Goal: Task Accomplishment & Management: Use online tool/utility

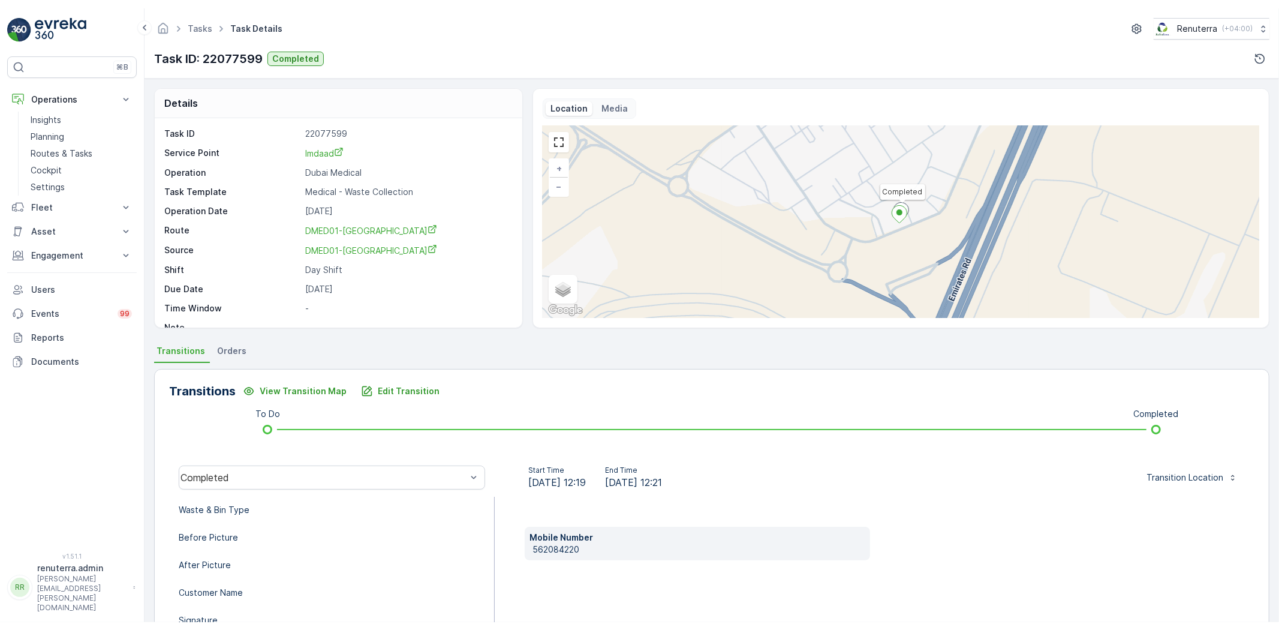
scroll to position [67, 0]
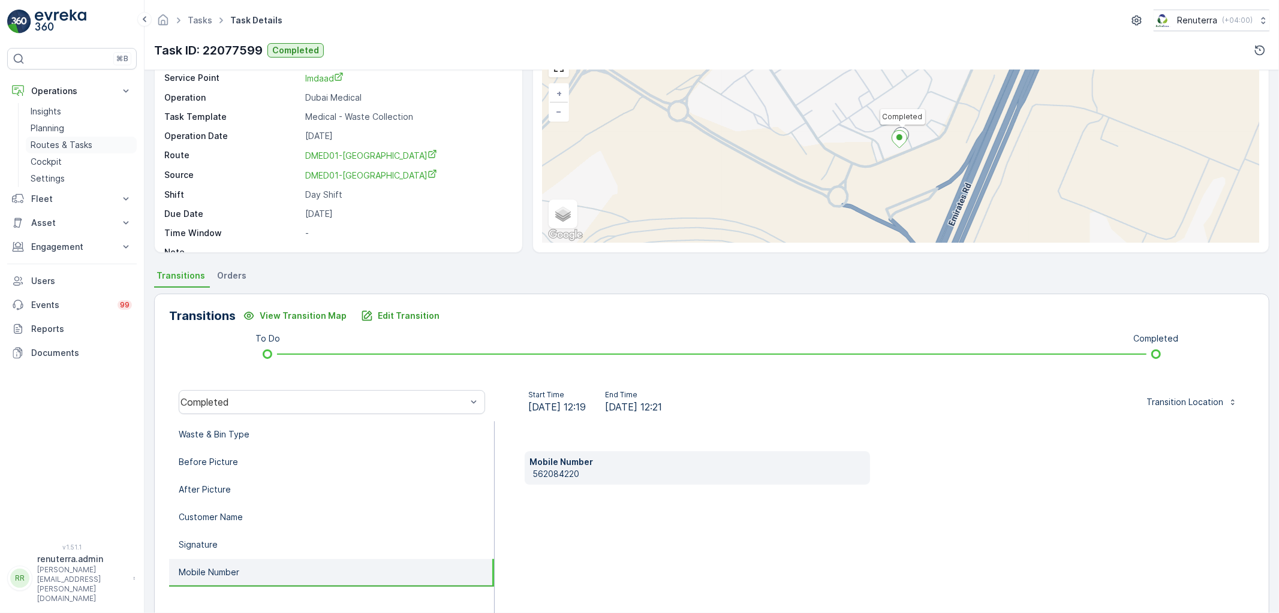
click at [66, 149] on p "Routes & Tasks" at bounding box center [62, 145] width 62 height 12
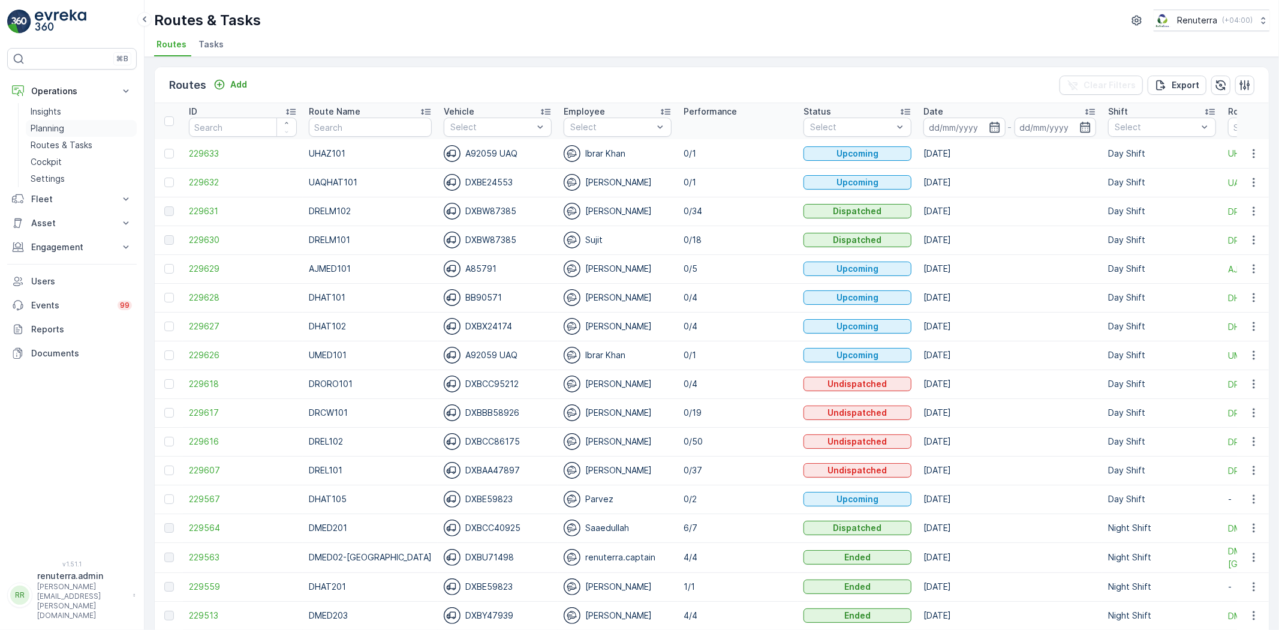
click at [28, 127] on link "Planning" at bounding box center [81, 128] width 111 height 17
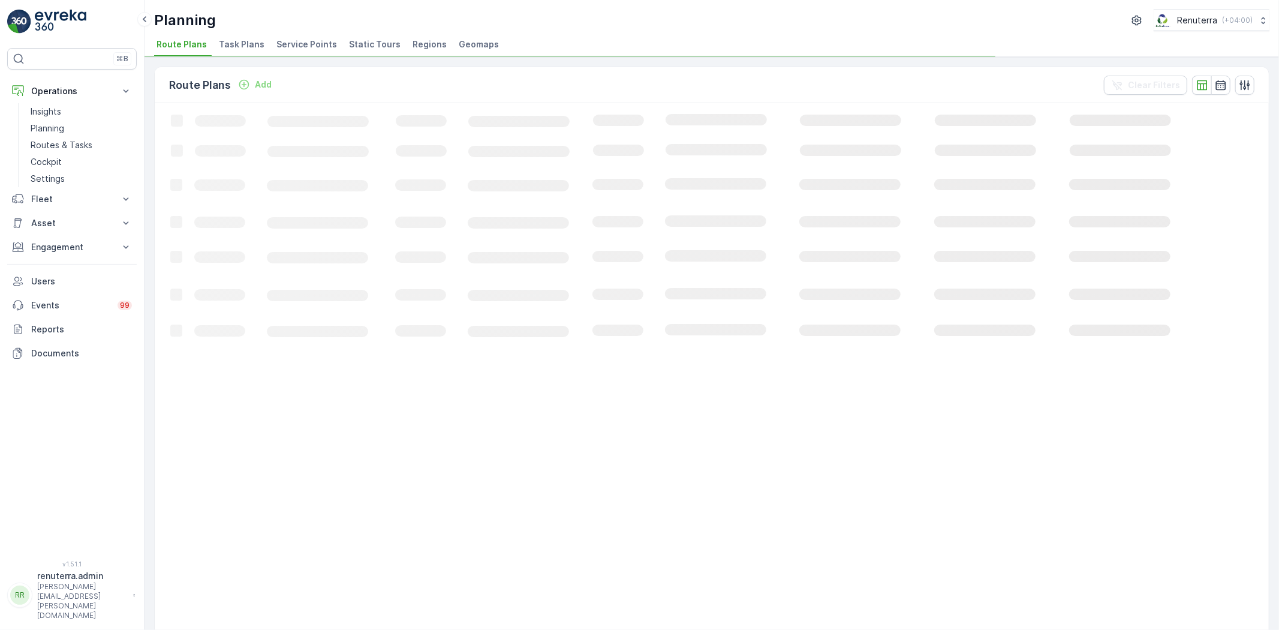
click at [309, 46] on span "Service Points" at bounding box center [306, 44] width 61 height 12
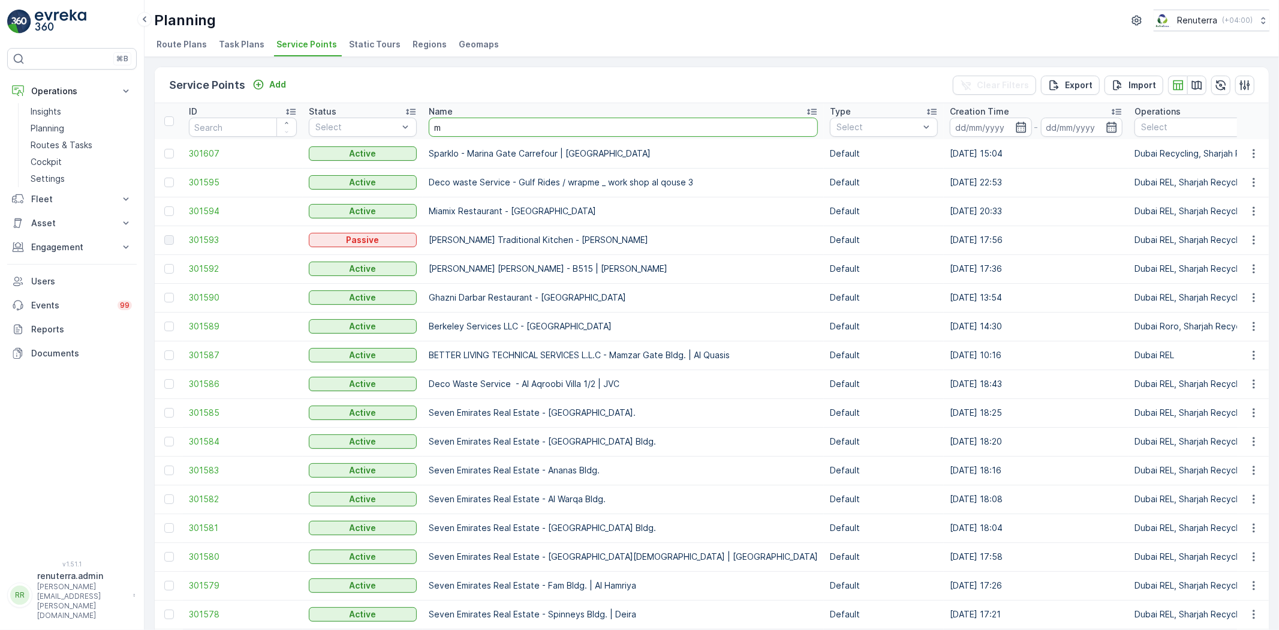
type input "mn"
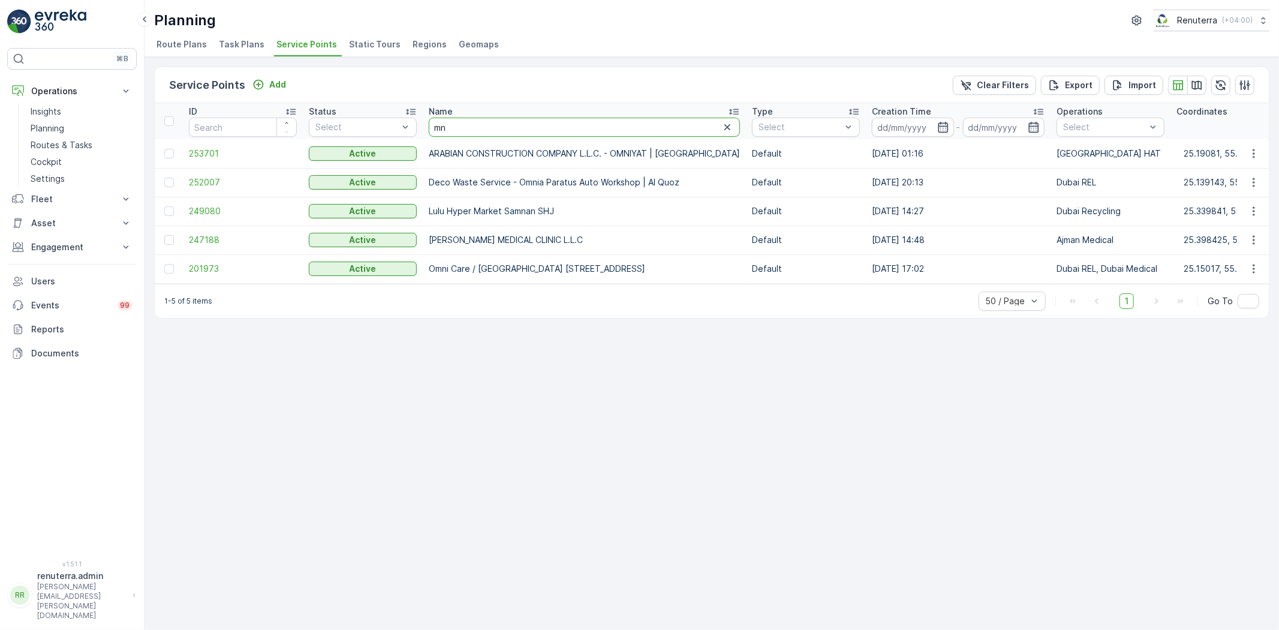
click at [513, 123] on input "mn" at bounding box center [584, 127] width 311 height 19
type input "m"
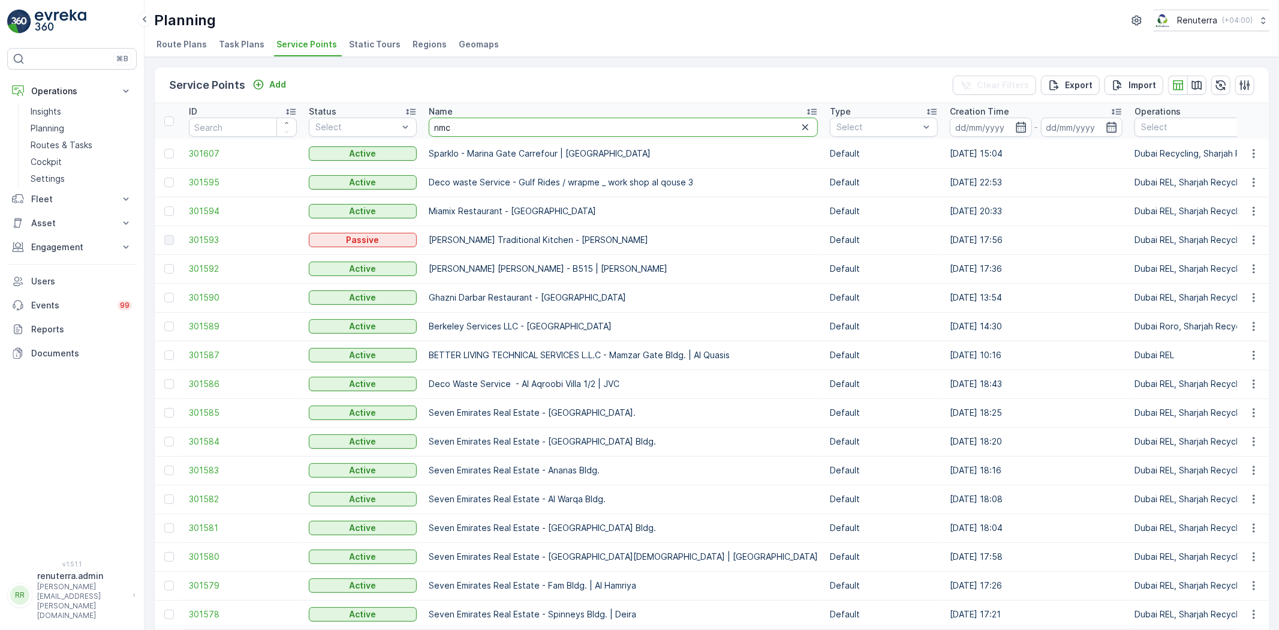
type input "nmc"
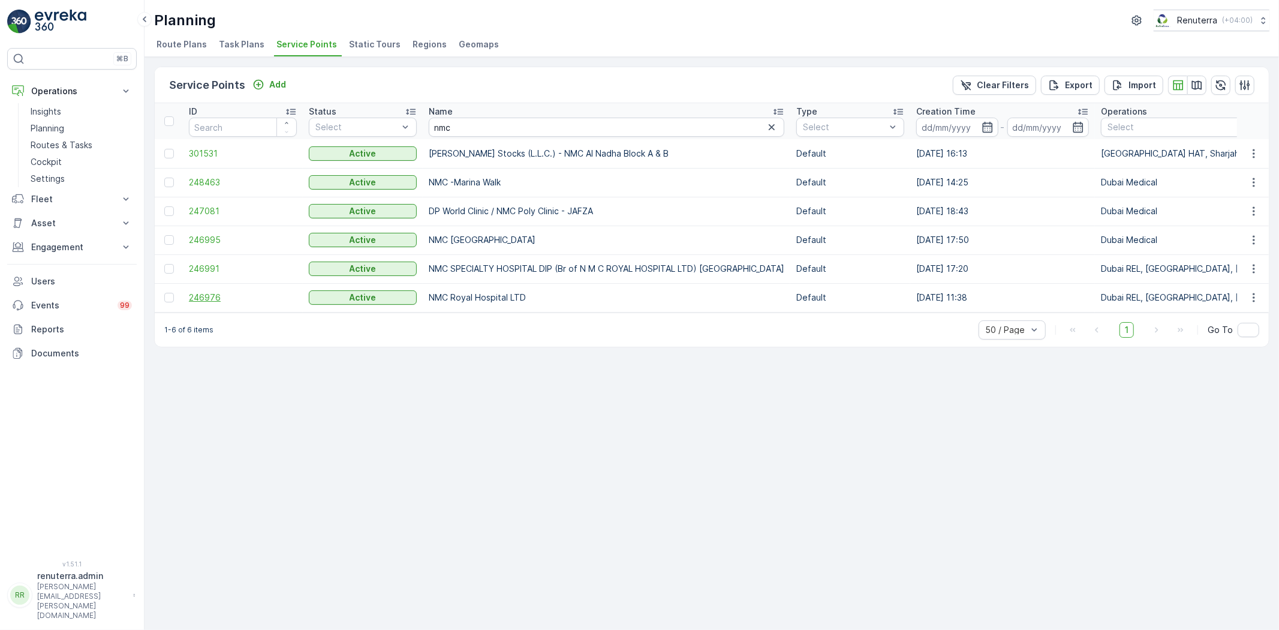
click at [209, 299] on span "246976" at bounding box center [243, 297] width 108 height 12
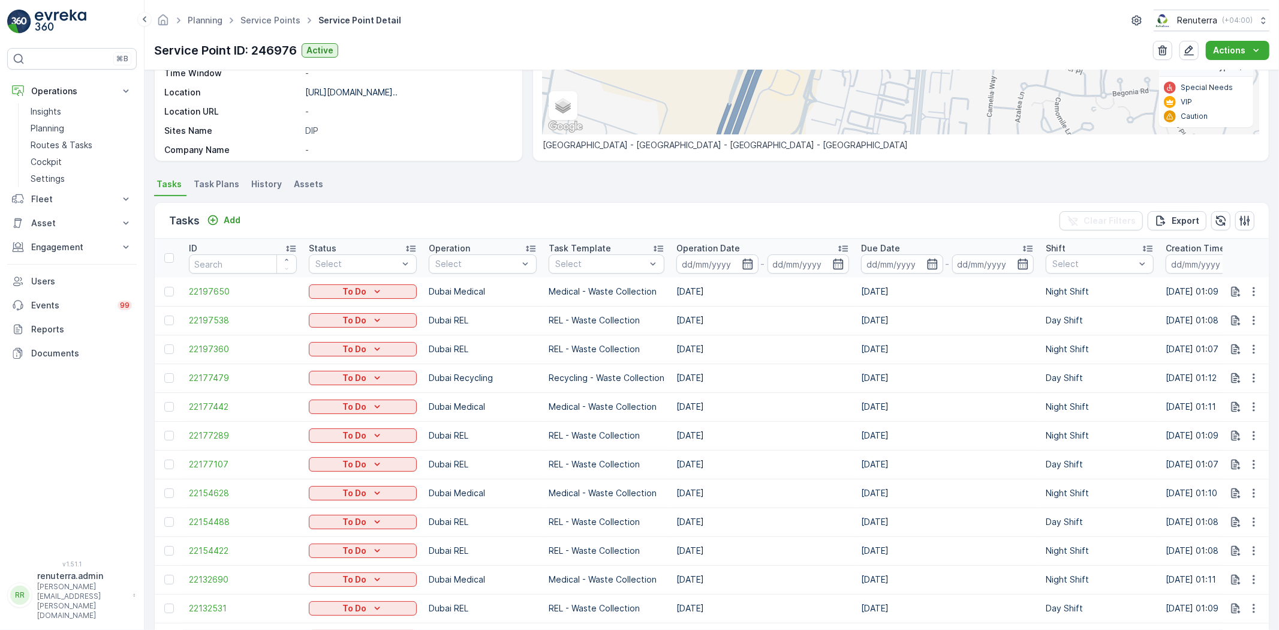
scroll to position [266, 0]
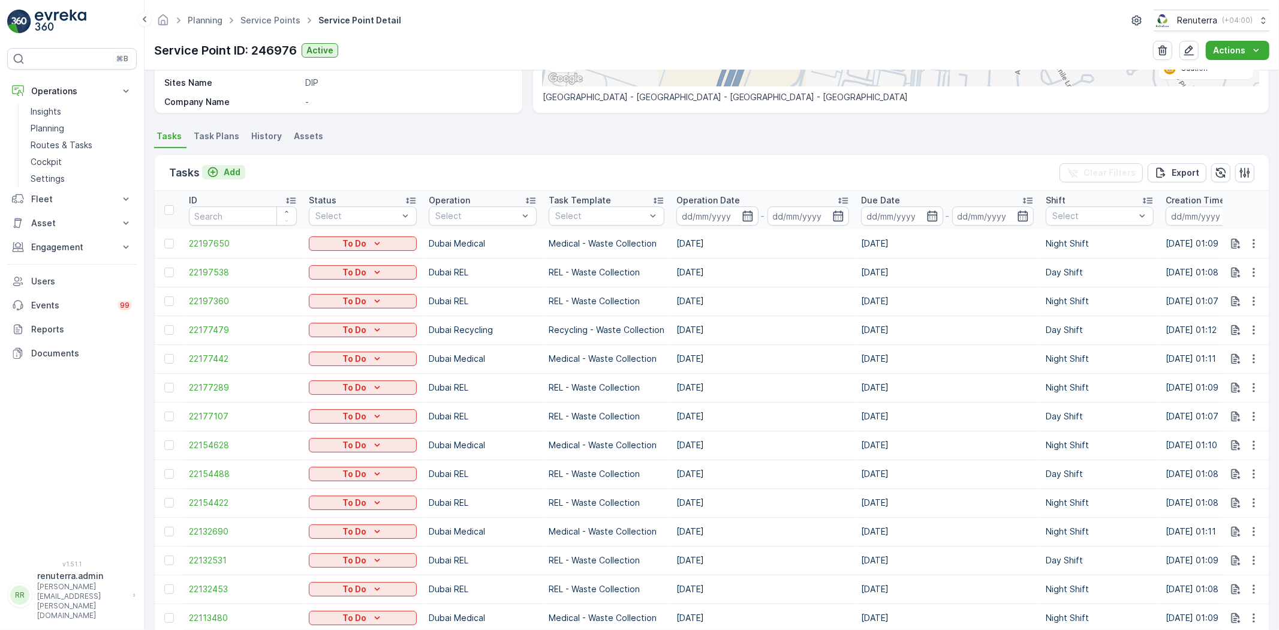
click at [236, 174] on p "Add" at bounding box center [232, 172] width 17 height 12
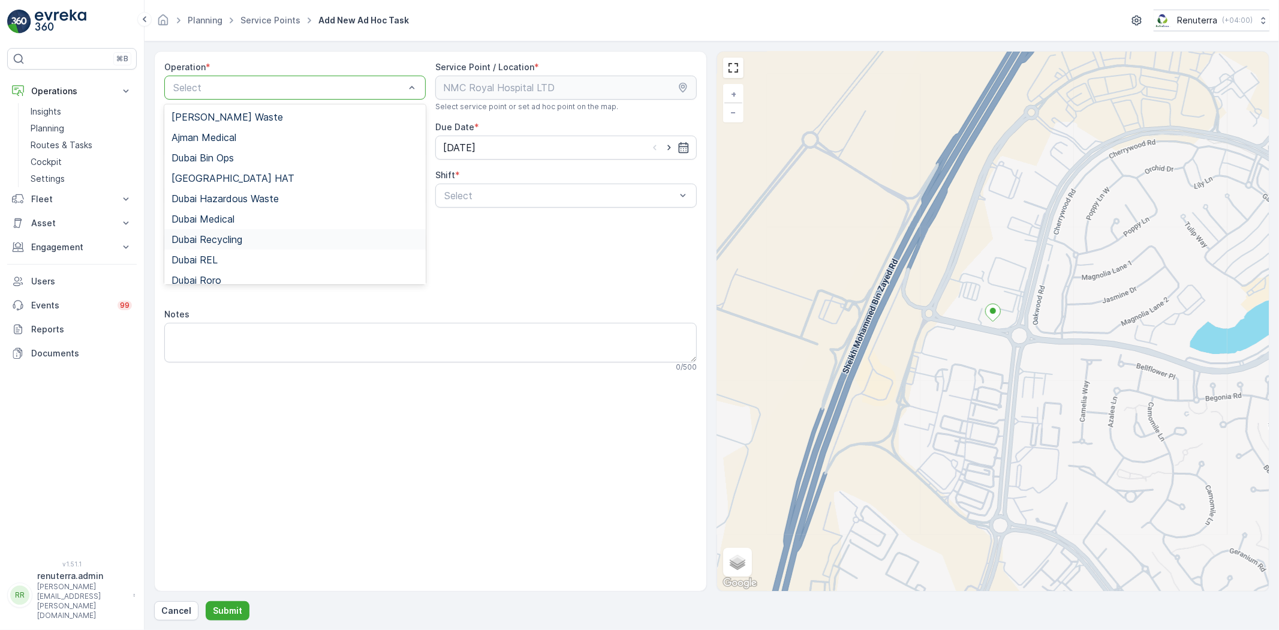
click at [234, 236] on span "Dubai Recycling" at bounding box center [207, 239] width 71 height 11
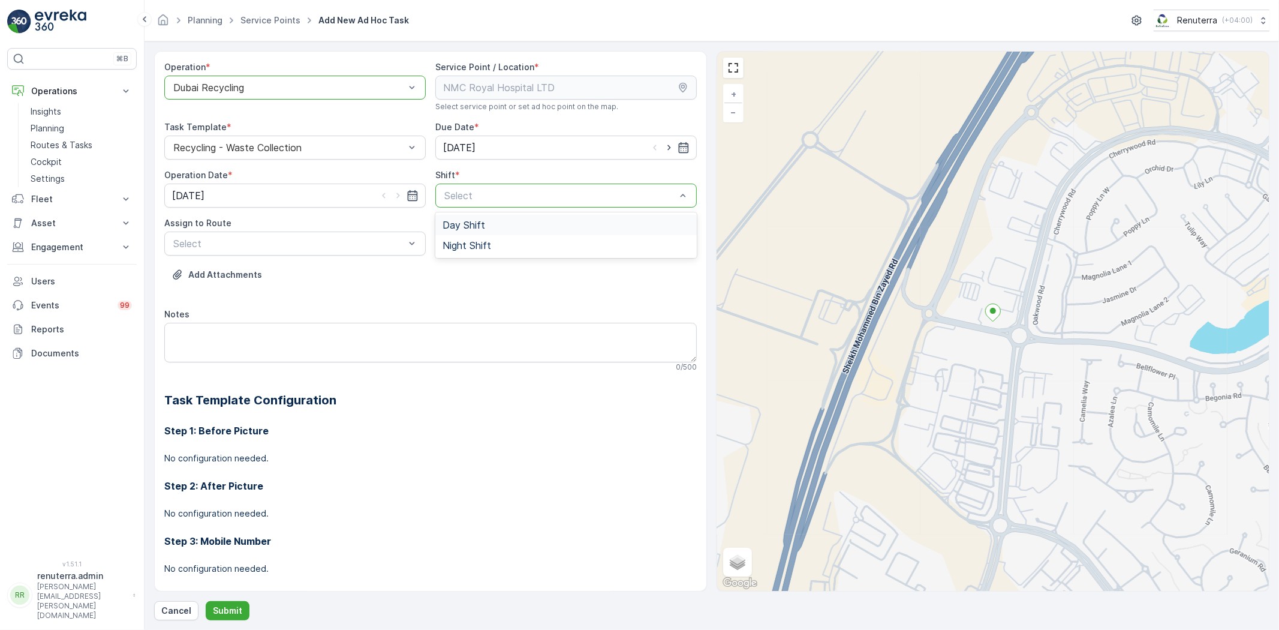
click at [504, 222] on div "Day Shift" at bounding box center [566, 224] width 247 height 11
type input "101"
click at [296, 269] on span "DRCW101 (Dispatched) - DXBBB58926" at bounding box center [261, 272] width 178 height 11
click at [225, 612] on p "Submit" at bounding box center [227, 610] width 29 height 12
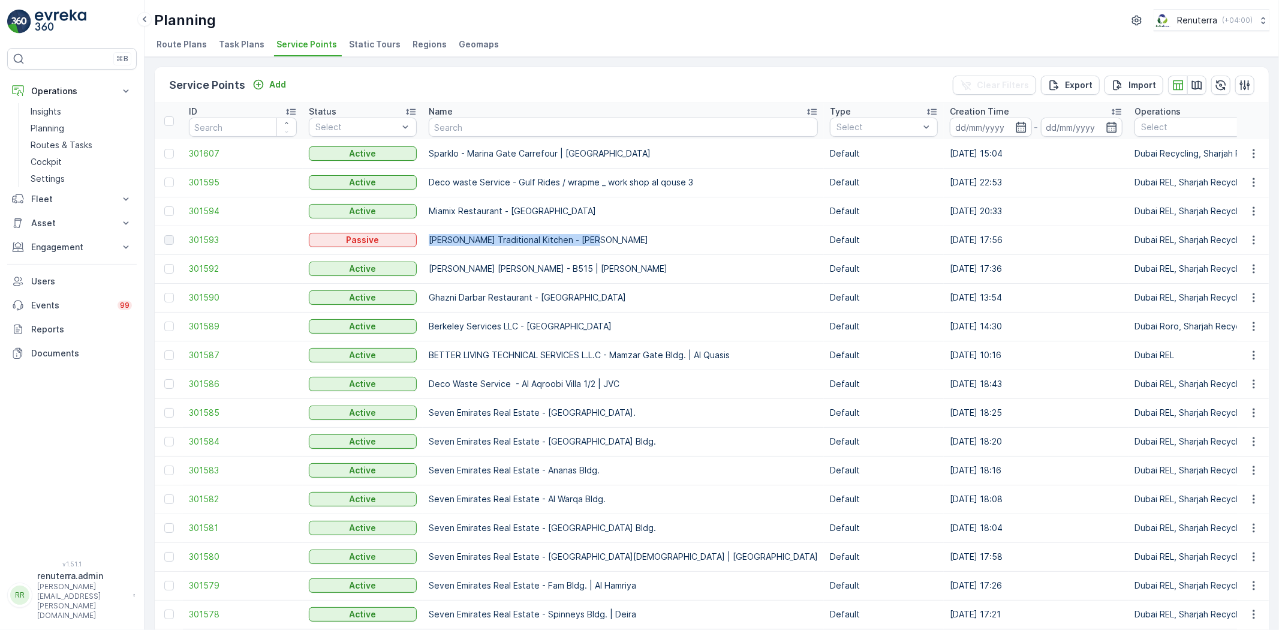
drag, startPoint x: 423, startPoint y: 239, endPoint x: 612, endPoint y: 243, distance: 189.0
click at [612, 243] on td "Al Yasin Traditional Kitchen - Jabel Ali" at bounding box center [623, 239] width 401 height 29
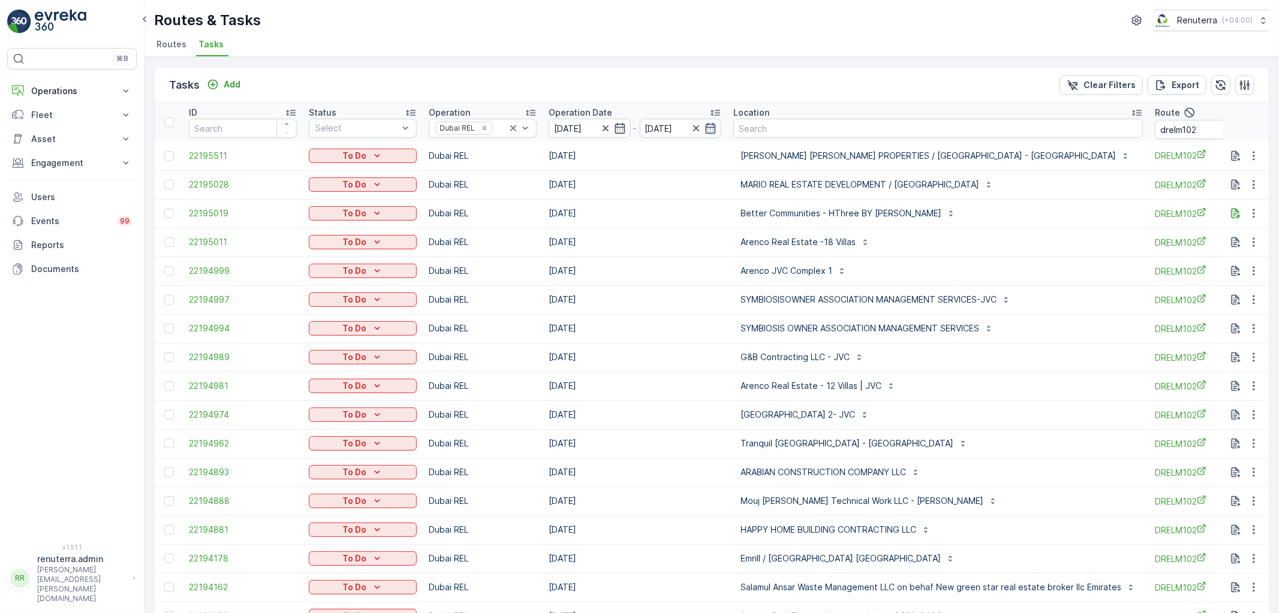
scroll to position [0, 40]
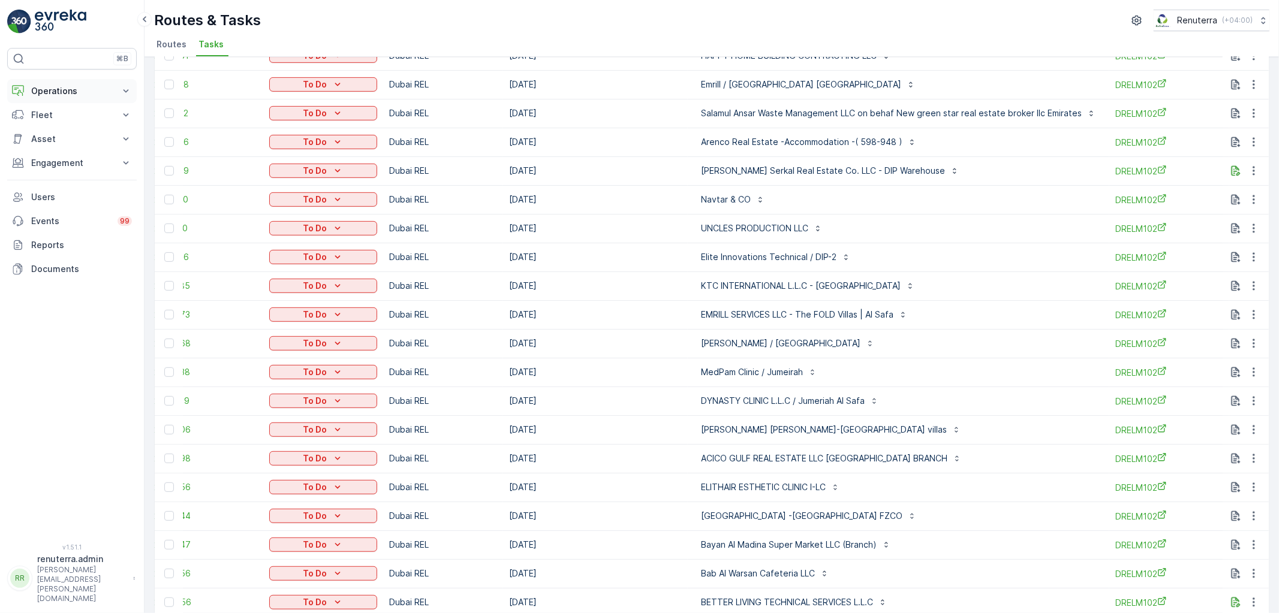
click at [83, 88] on p "Operations" at bounding box center [72, 91] width 82 height 12
click at [89, 144] on p "Routes & Tasks" at bounding box center [62, 145] width 62 height 12
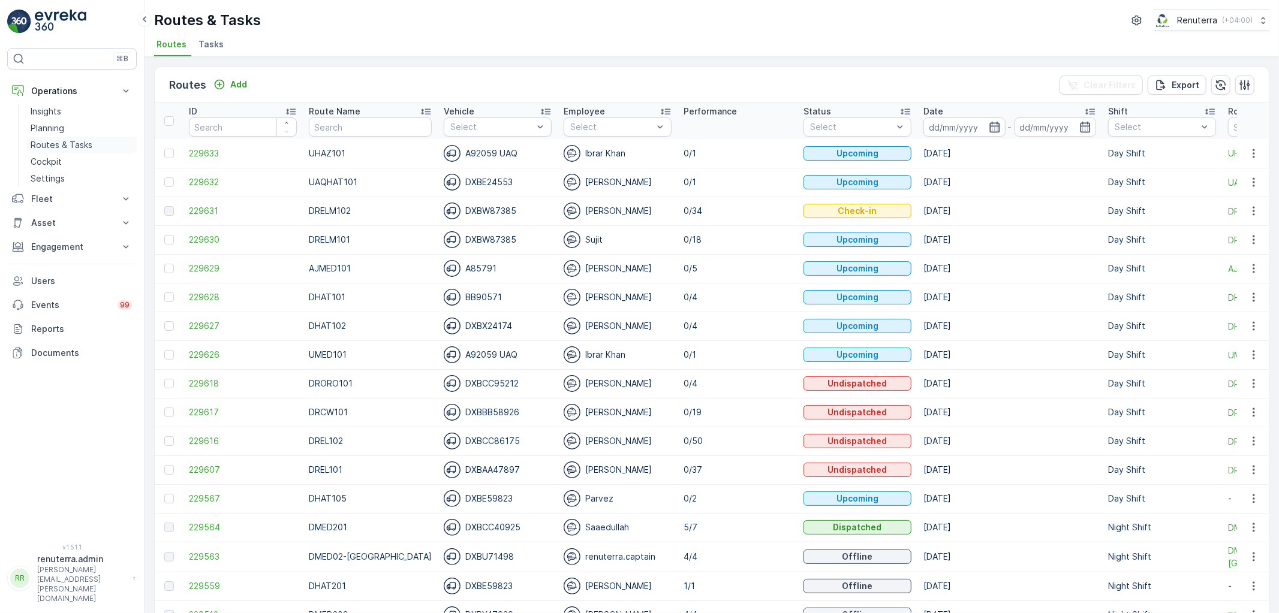
click at [77, 139] on p "Routes & Tasks" at bounding box center [62, 145] width 62 height 12
click at [70, 127] on link "Planning" at bounding box center [81, 128] width 111 height 17
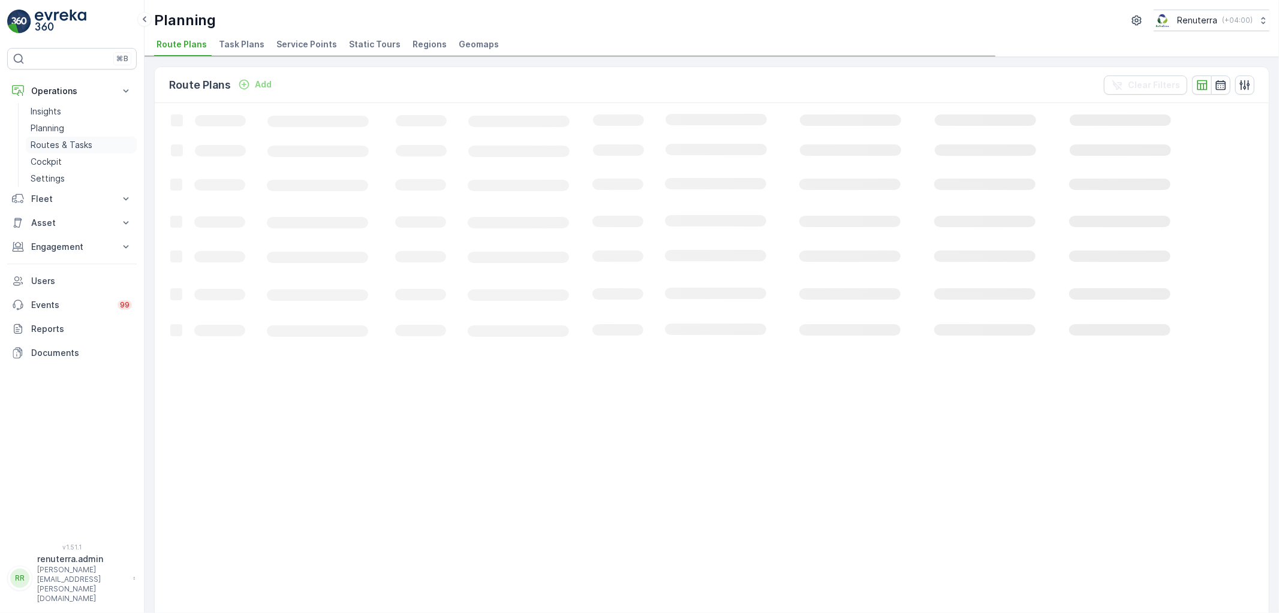
click at [73, 143] on p "Routes & Tasks" at bounding box center [62, 145] width 62 height 12
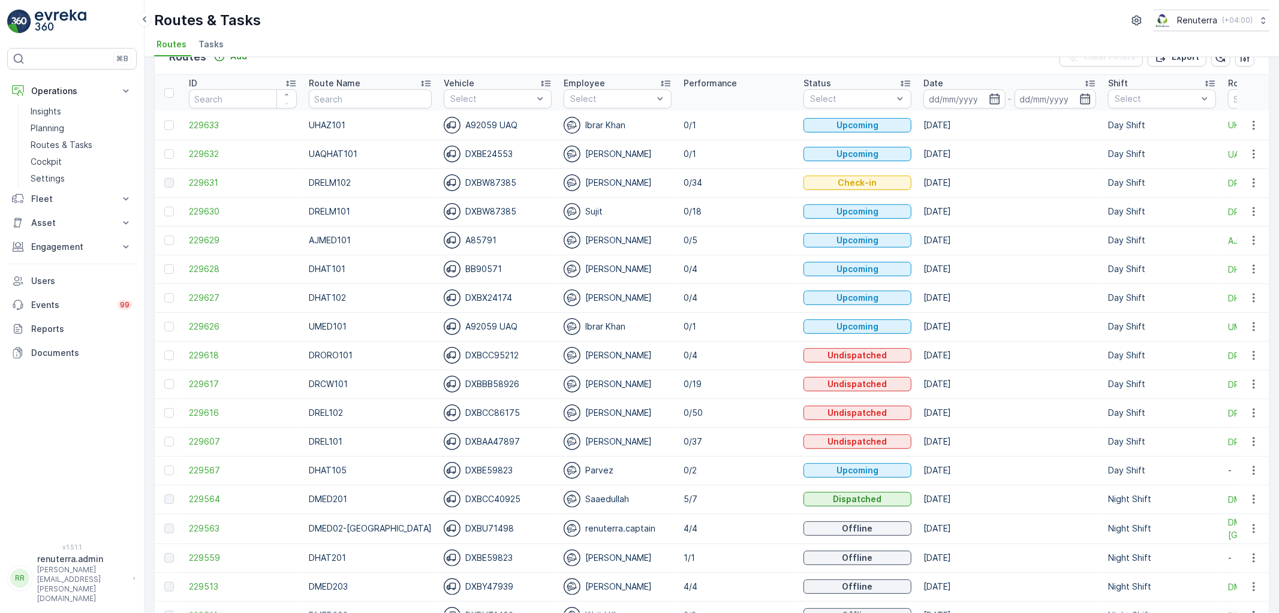
scroll to position [67, 0]
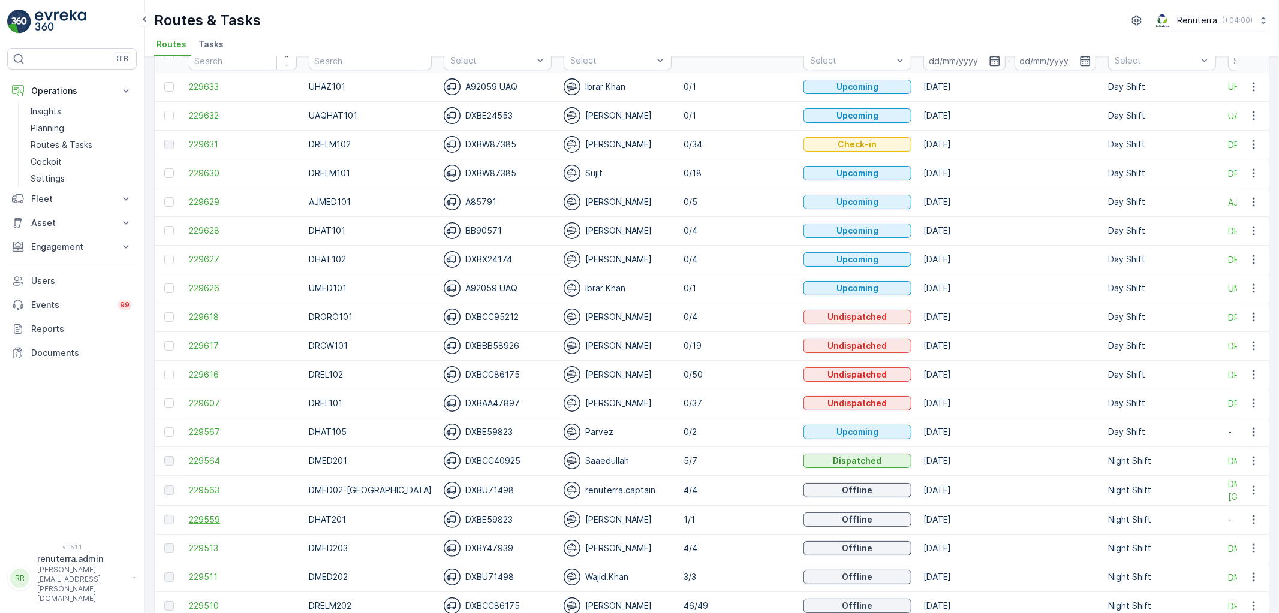
click at [221, 521] on span "229559" at bounding box center [243, 520] width 108 height 12
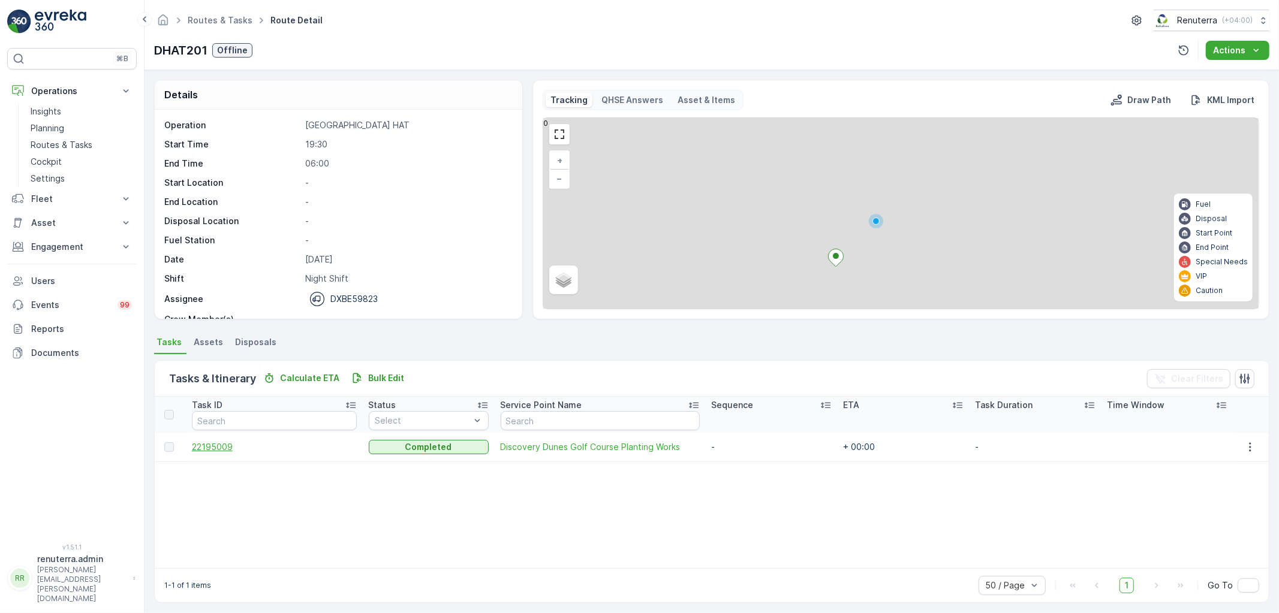
click at [207, 452] on span "22195009" at bounding box center [274, 447] width 165 height 12
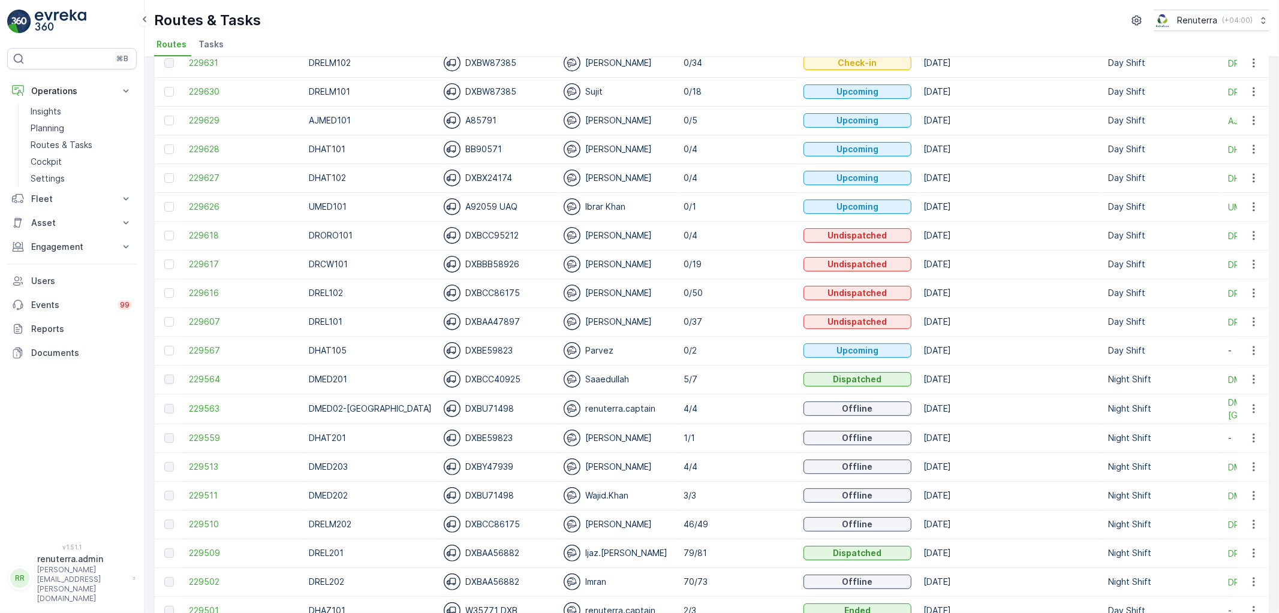
scroll to position [200, 0]
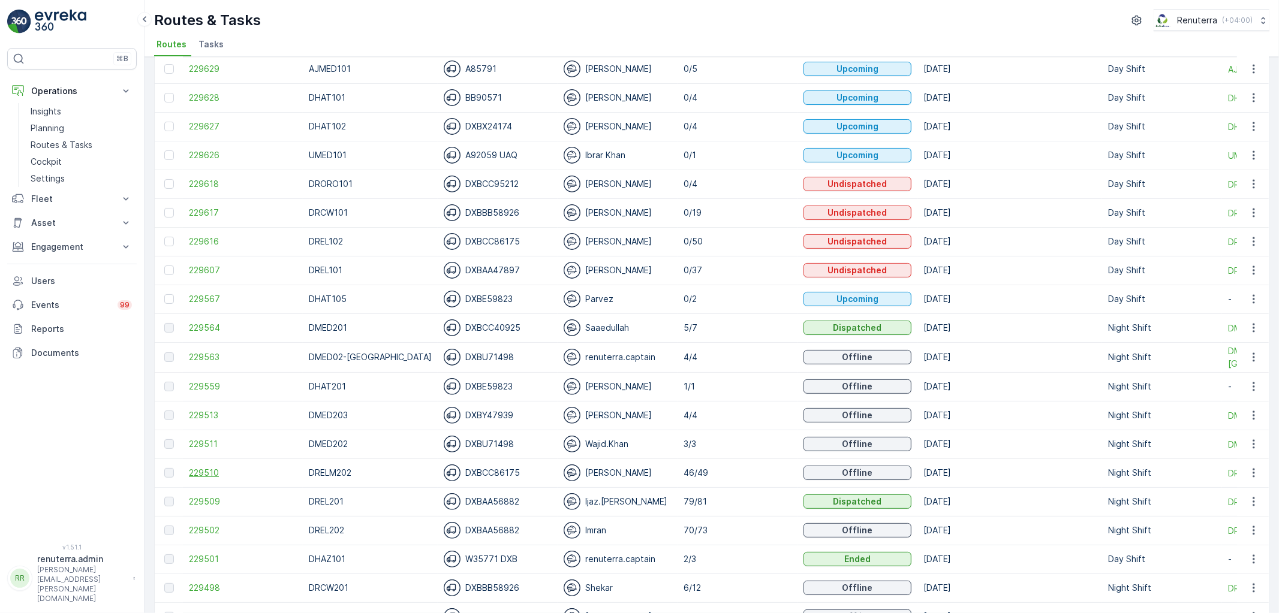
click at [216, 469] on span "229510" at bounding box center [243, 473] width 108 height 12
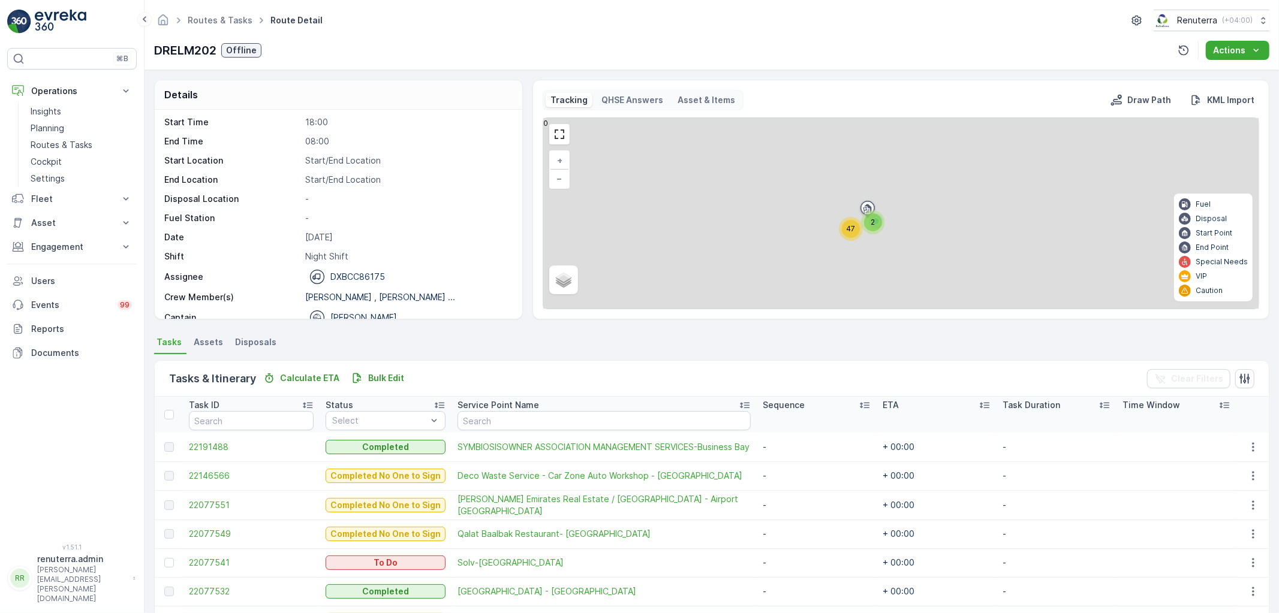
scroll to position [38, 0]
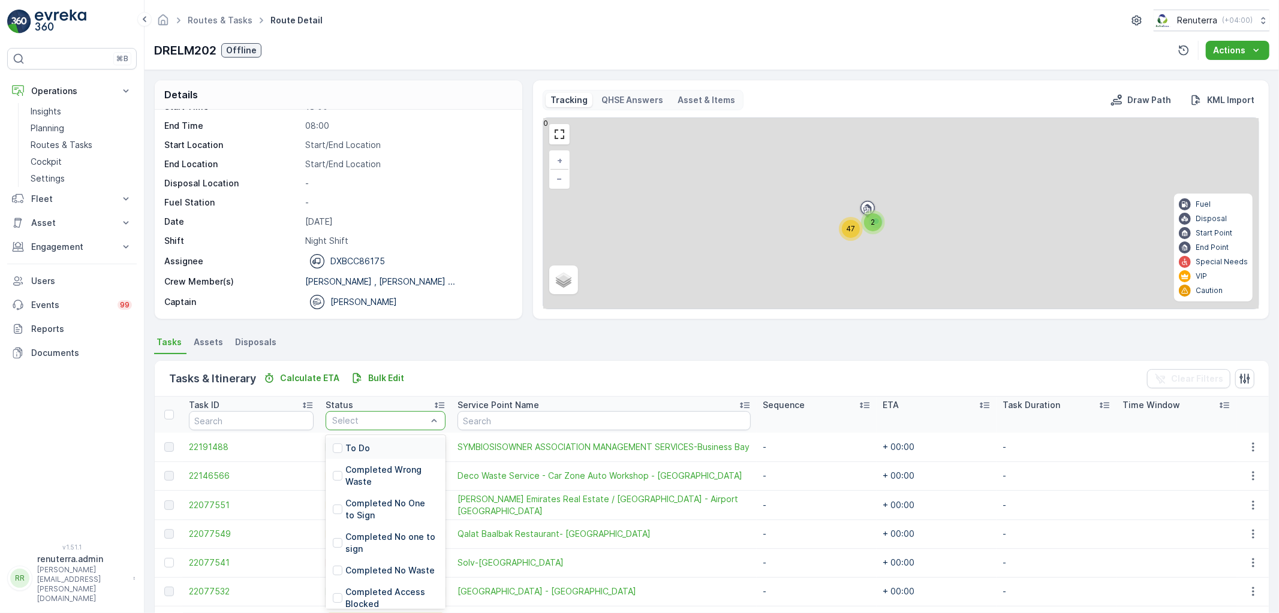
click at [369, 450] on p "To Do" at bounding box center [357, 449] width 25 height 12
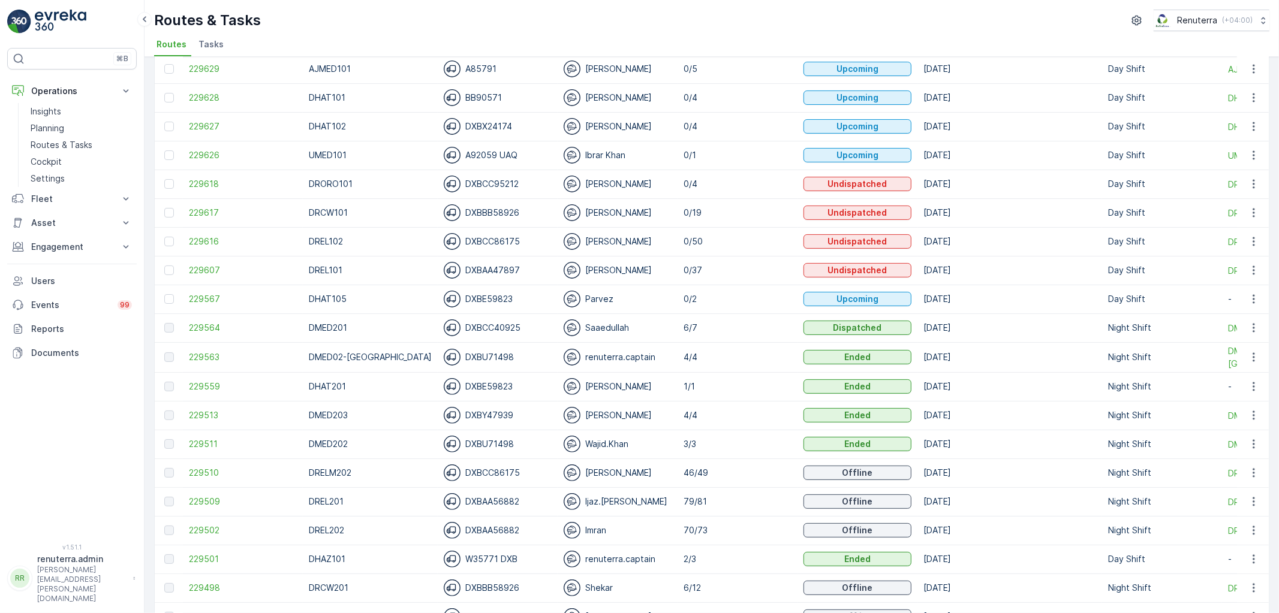
scroll to position [266, 0]
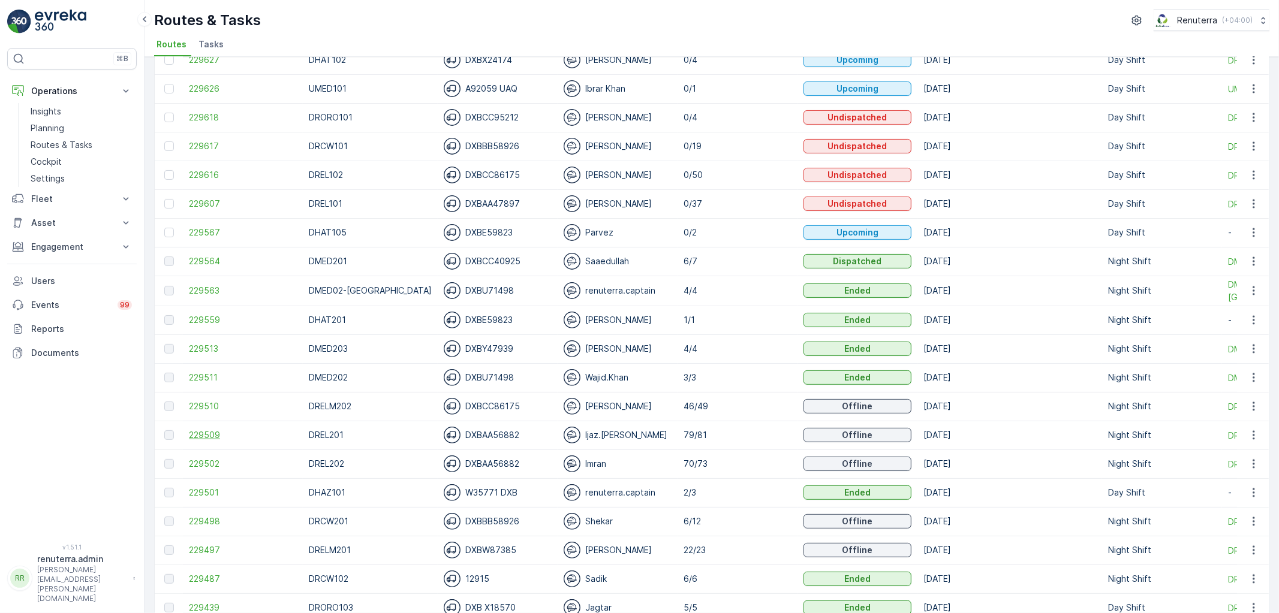
click at [191, 435] on span "229509" at bounding box center [243, 435] width 108 height 12
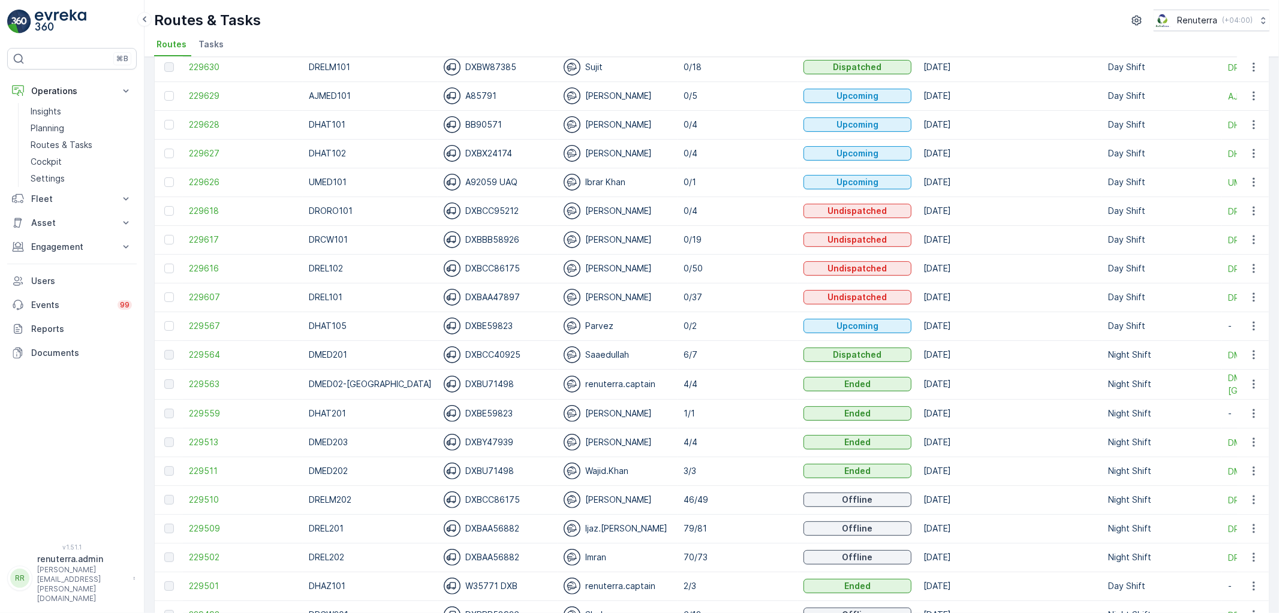
scroll to position [200, 0]
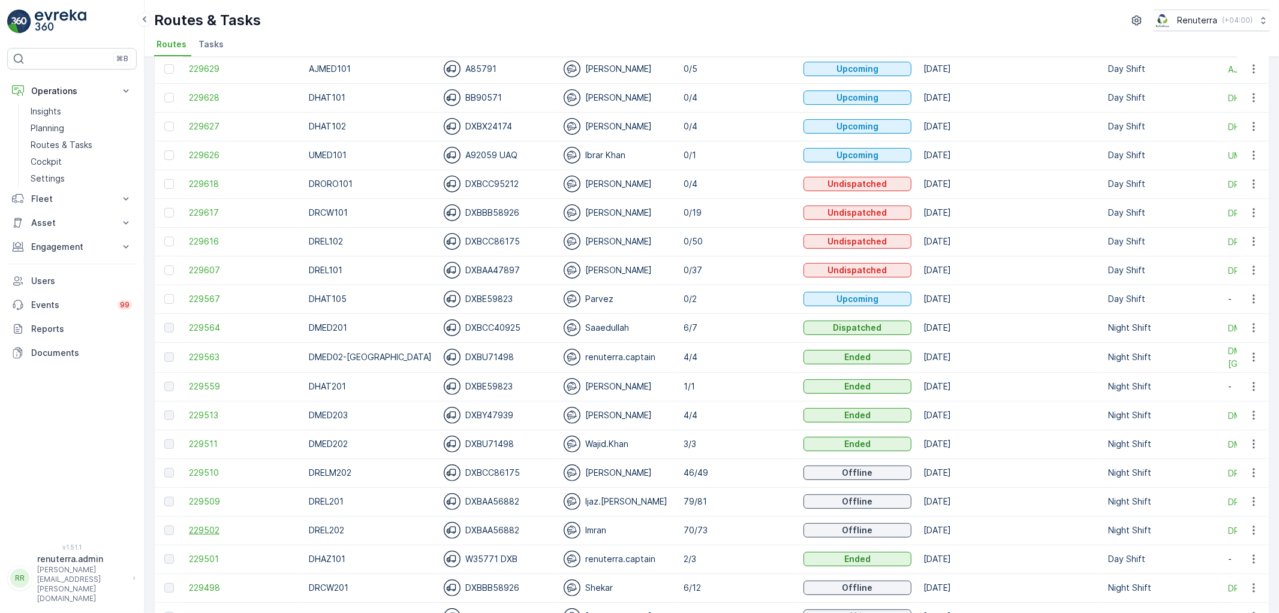
click at [210, 533] on span "229502" at bounding box center [243, 531] width 108 height 12
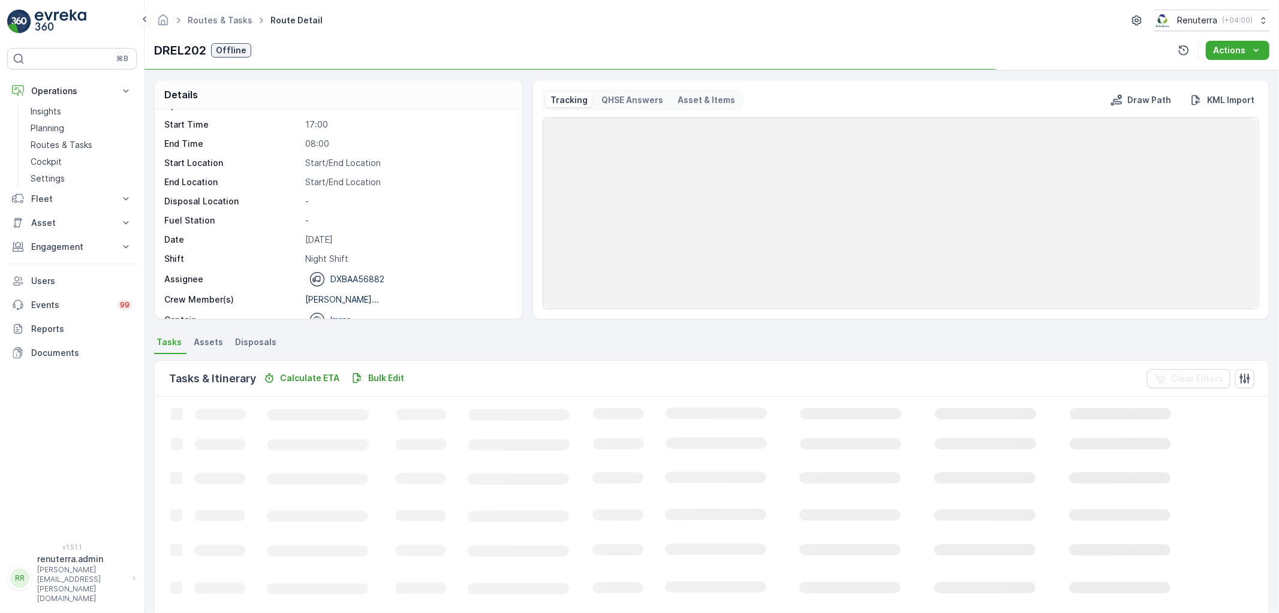
scroll to position [38, 0]
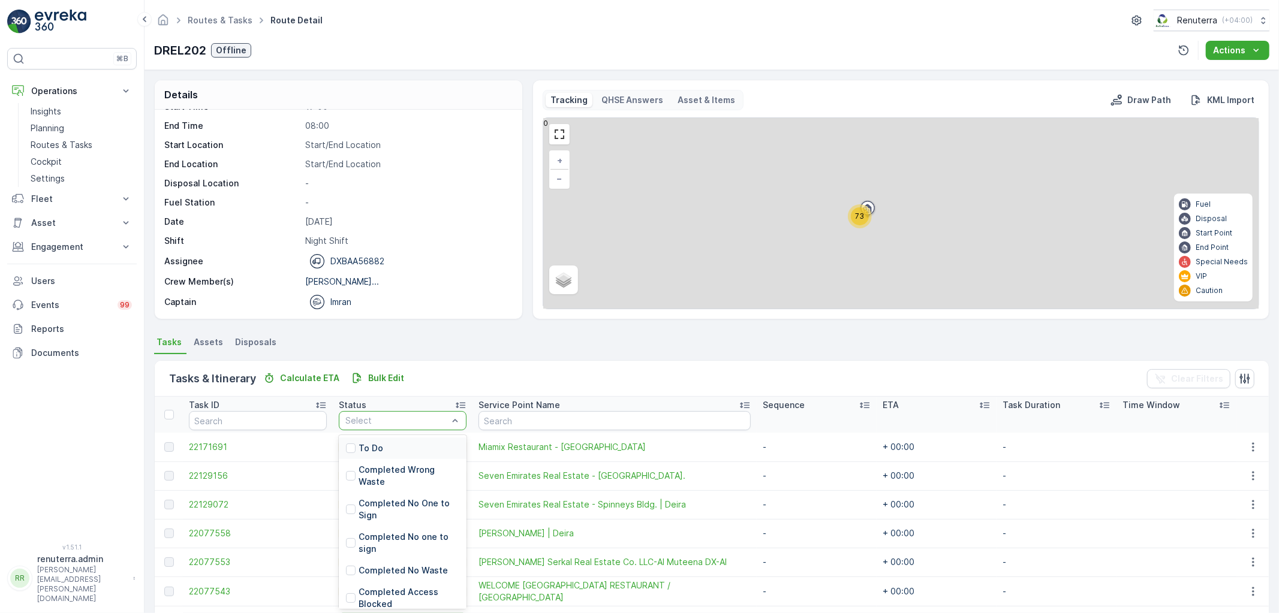
click at [362, 447] on p "To Do" at bounding box center [371, 449] width 25 height 12
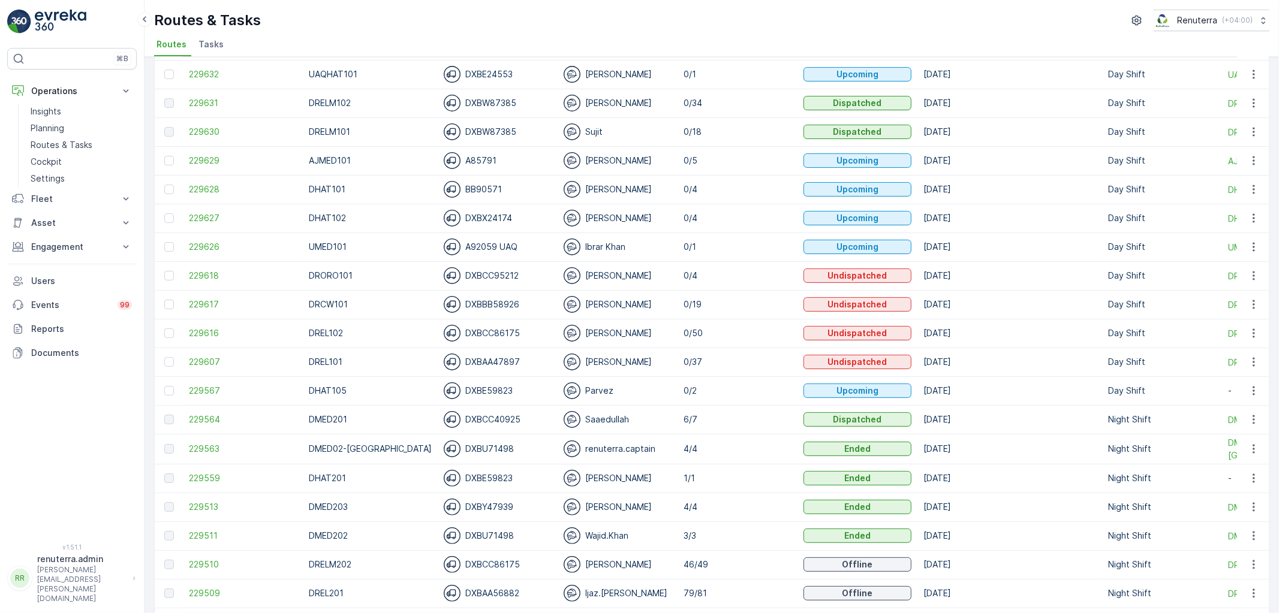
scroll to position [133, 0]
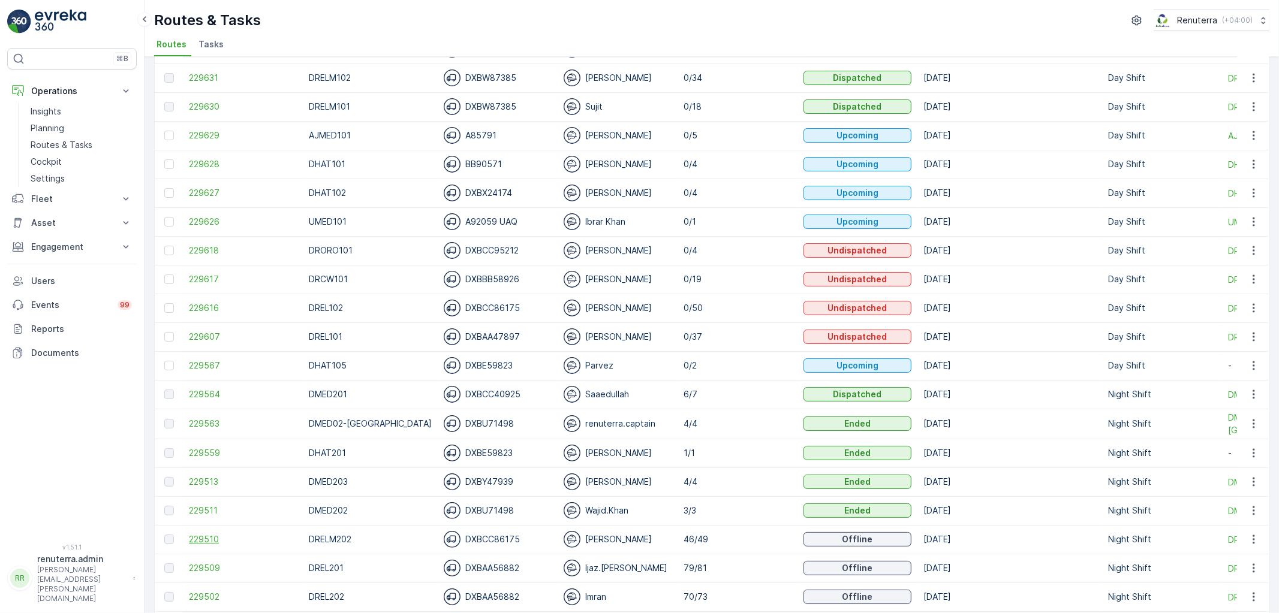
click at [211, 538] on span "229510" at bounding box center [243, 540] width 108 height 12
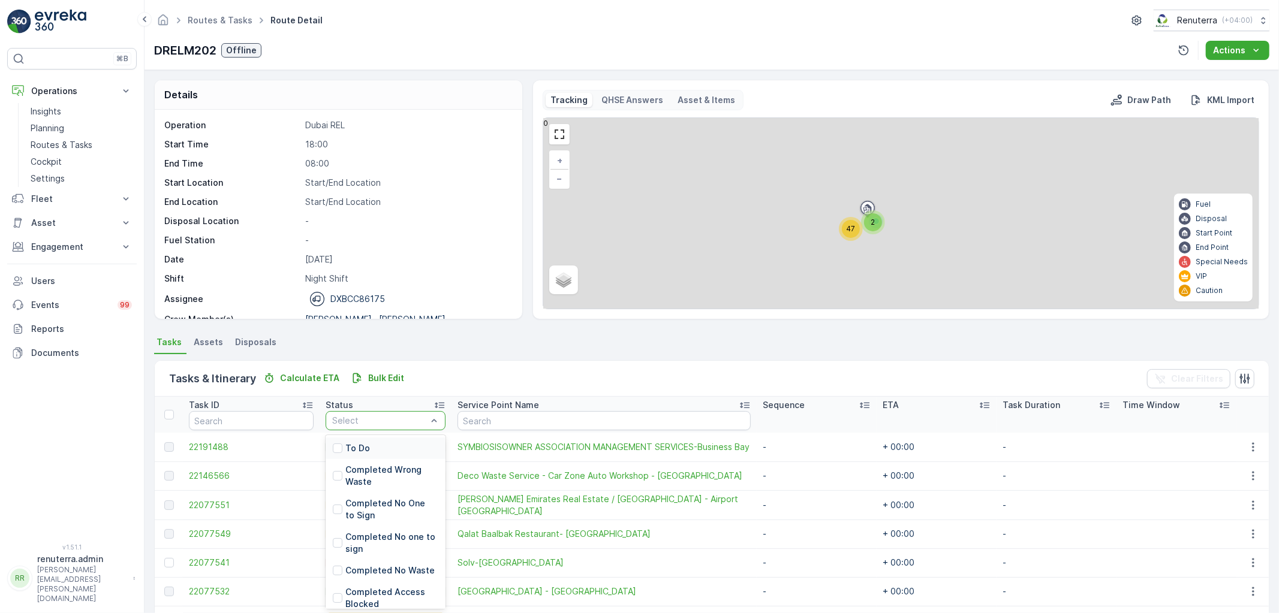
click at [378, 443] on div "To Do" at bounding box center [386, 449] width 120 height 22
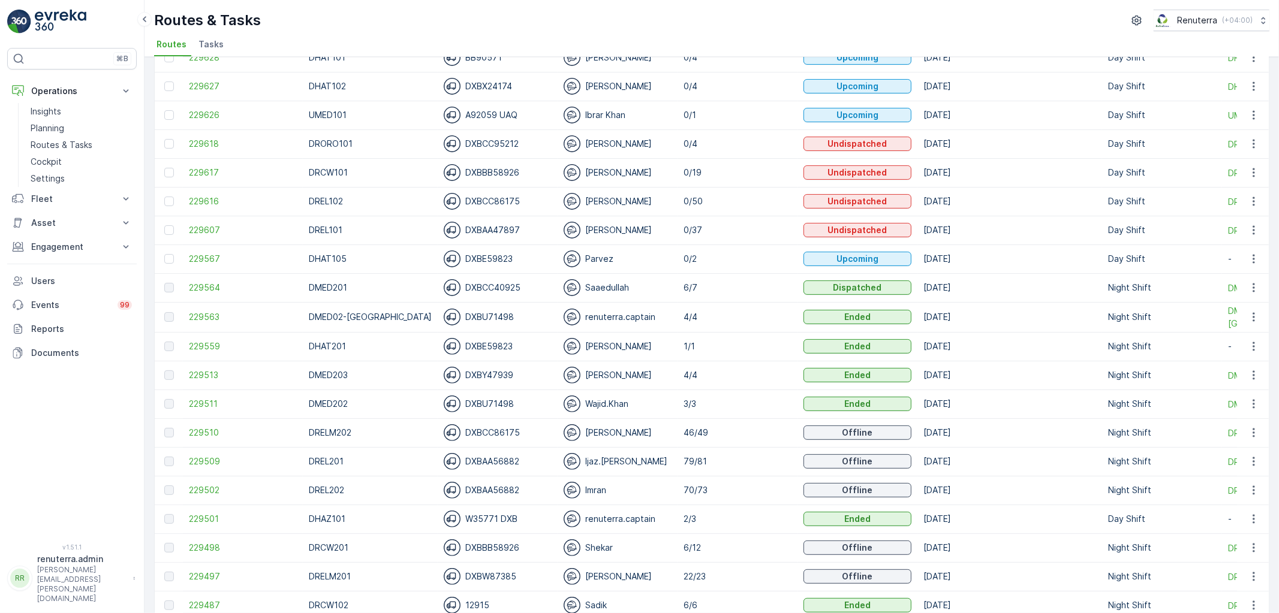
scroll to position [266, 0]
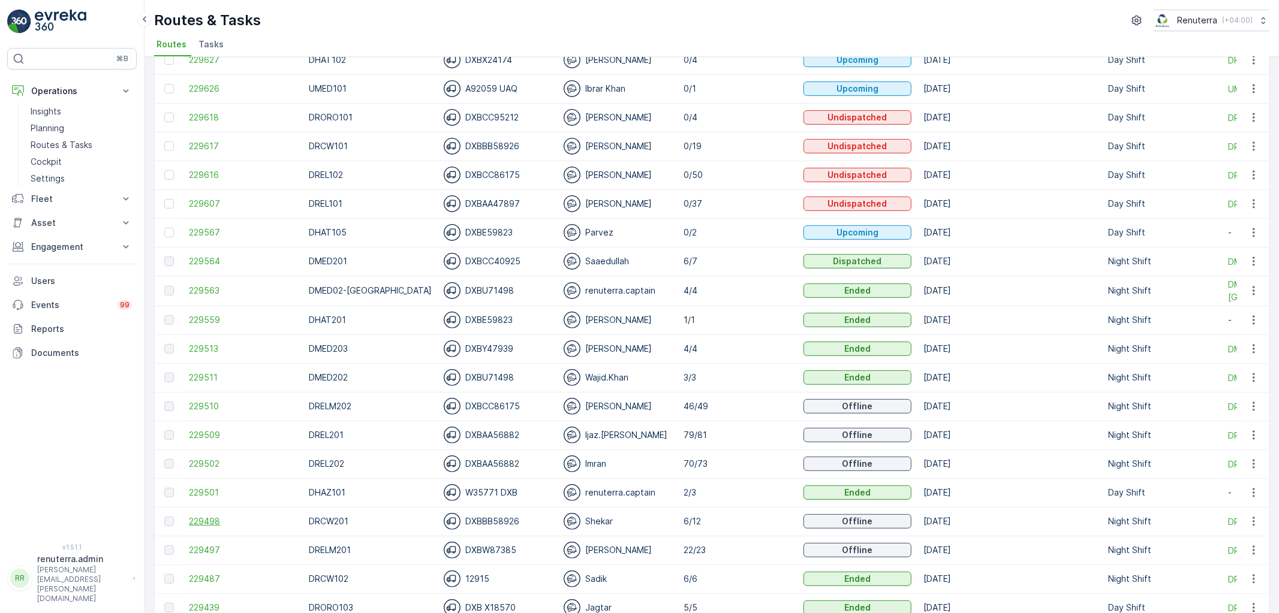
click at [207, 516] on span "229498" at bounding box center [243, 522] width 108 height 12
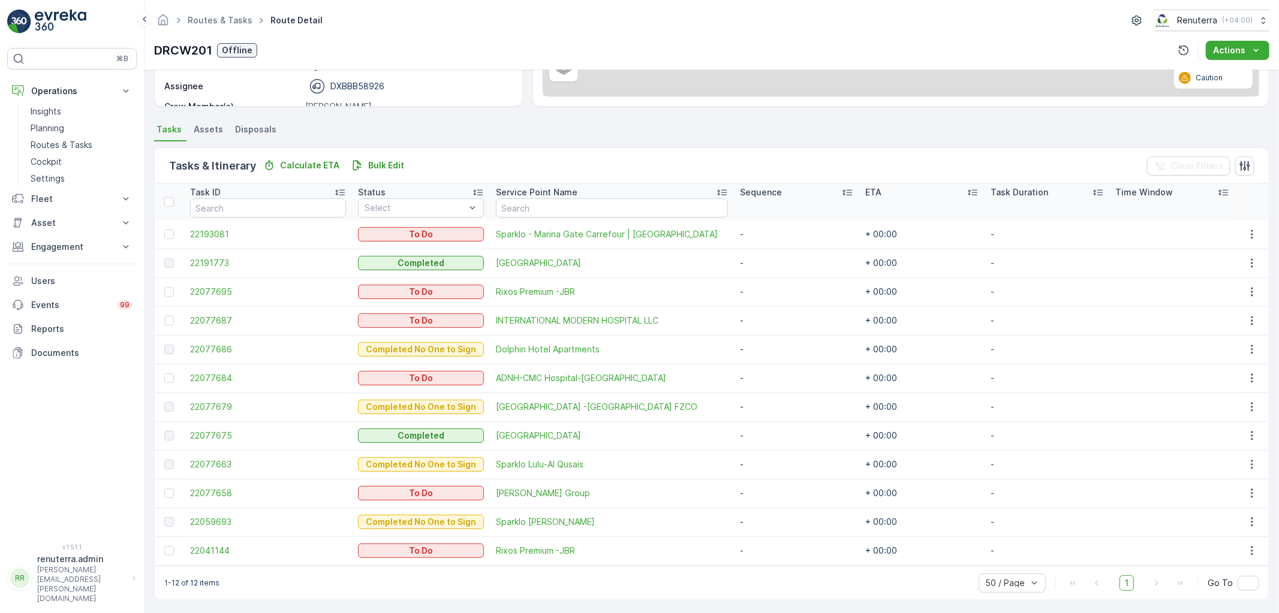
scroll to position [215, 0]
click at [172, 548] on div at bounding box center [169, 550] width 10 height 10
click at [164, 545] on input "checkbox" at bounding box center [164, 545] width 0 height 0
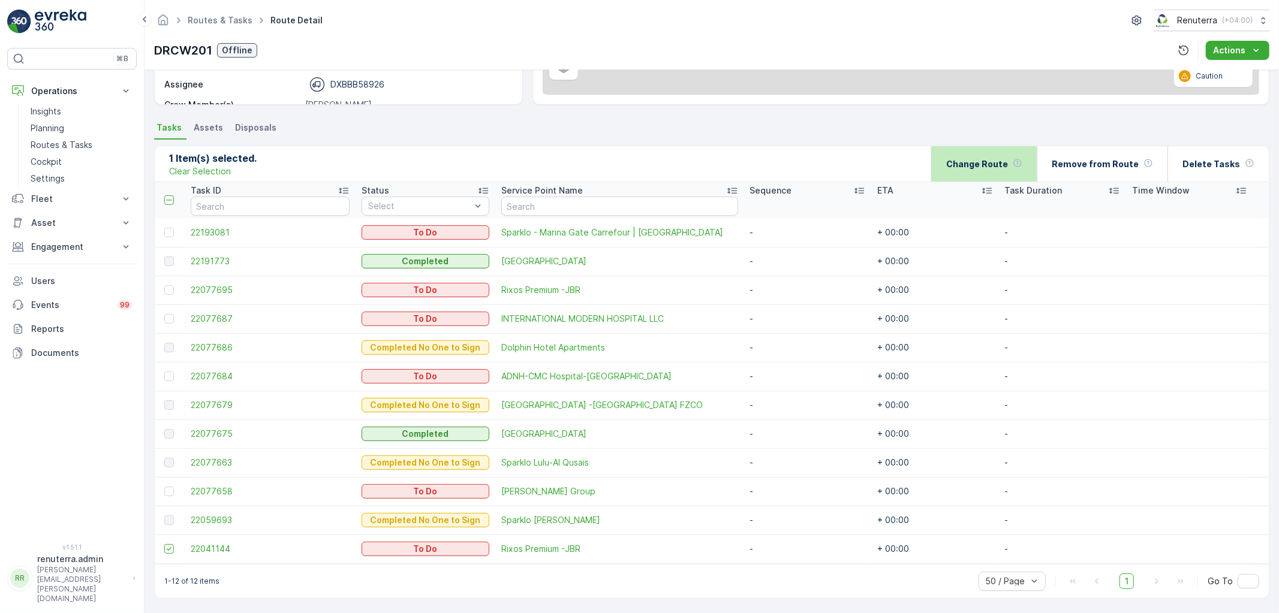
click at [1008, 168] on p "Change Route" at bounding box center [977, 164] width 62 height 12
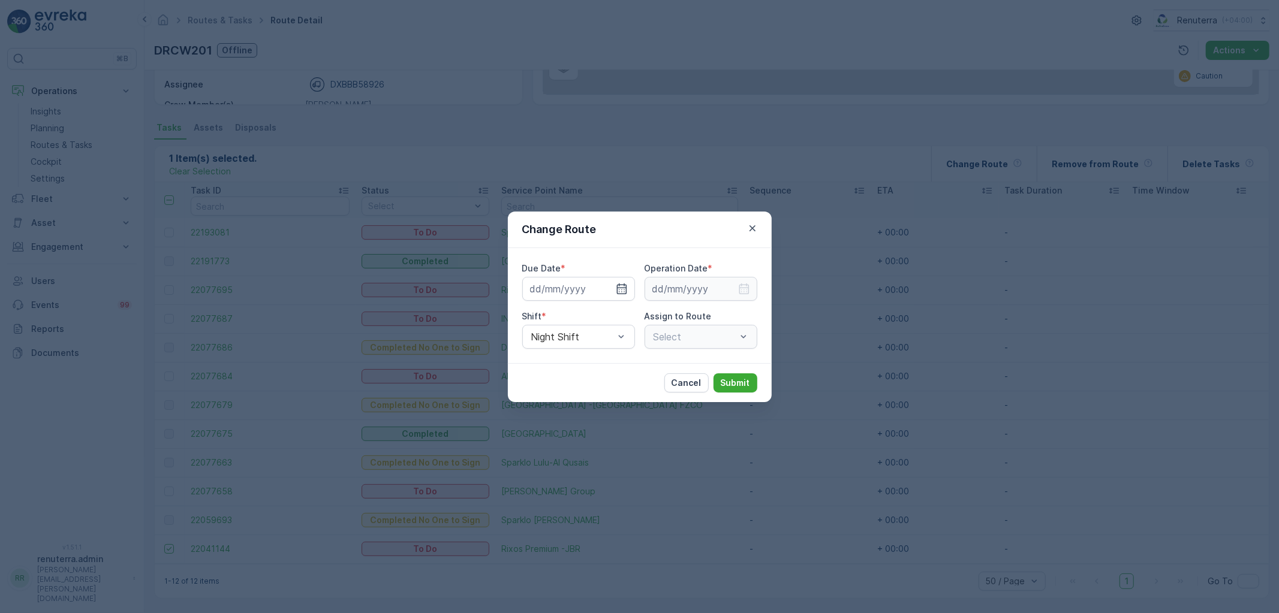
type input "[DATE]"
click at [607, 287] on icon "button" at bounding box center [607, 288] width 3 height 5
type input "[DATE]"
click at [744, 290] on icon "button" at bounding box center [744, 289] width 12 height 12
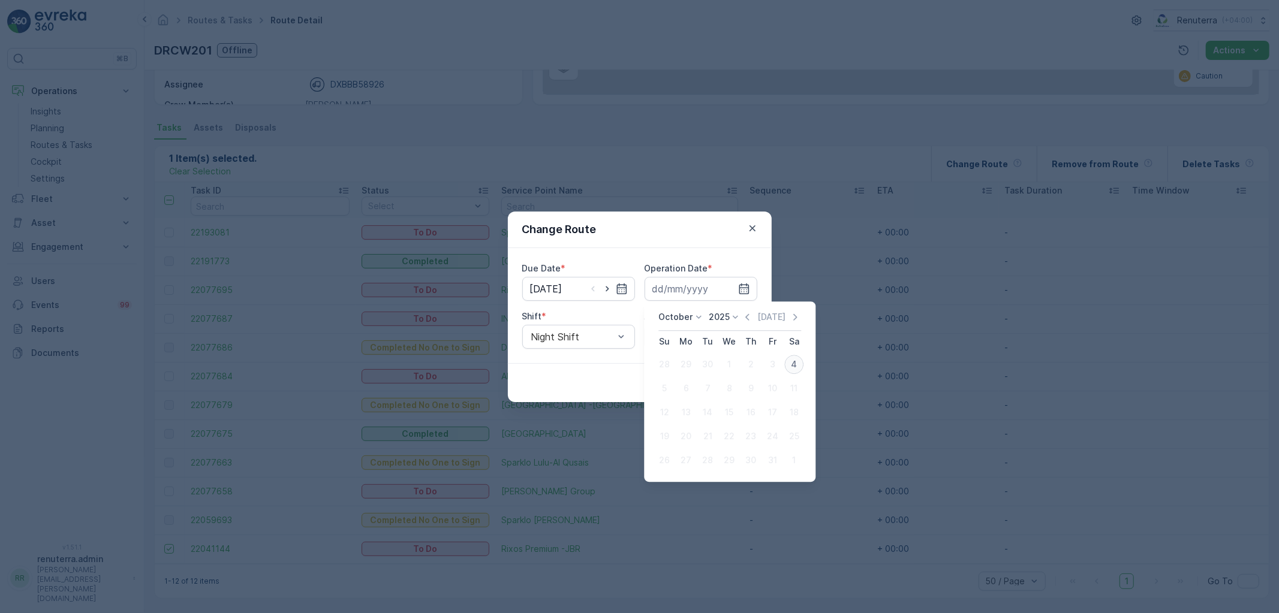
click at [790, 368] on div "4" at bounding box center [793, 364] width 19 height 19
type input "[DATE]"
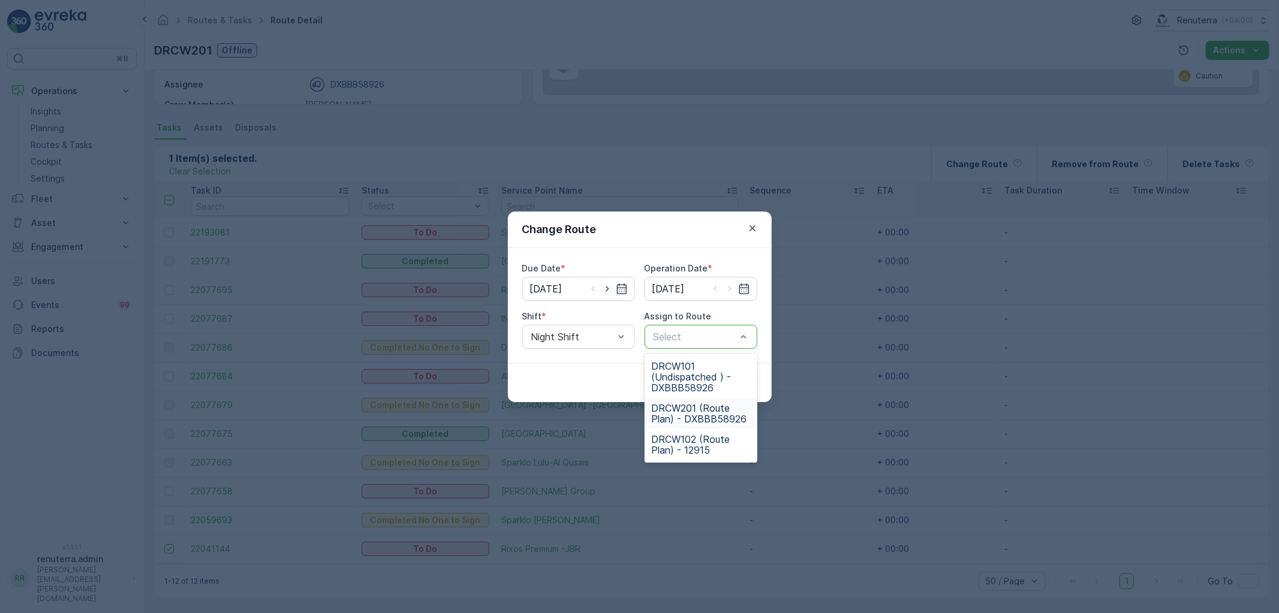
click at [705, 417] on span "DRCW201 (Route Plan) - DXBBB58926" at bounding box center [701, 414] width 98 height 22
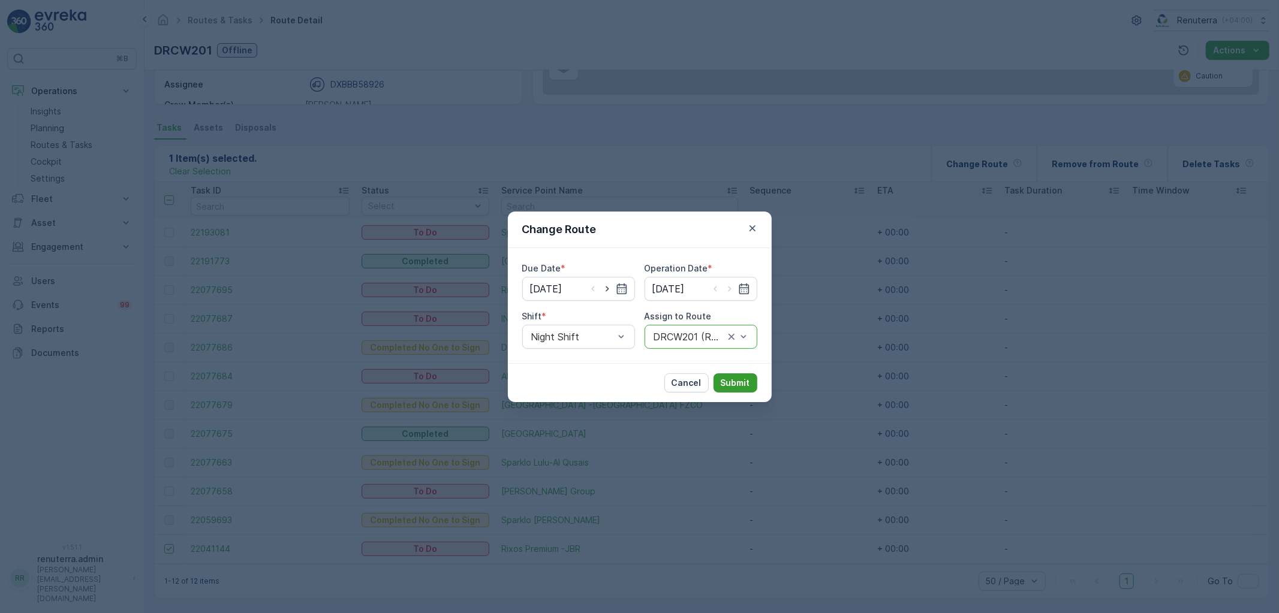
click at [739, 384] on p "Submit" at bounding box center [735, 383] width 29 height 12
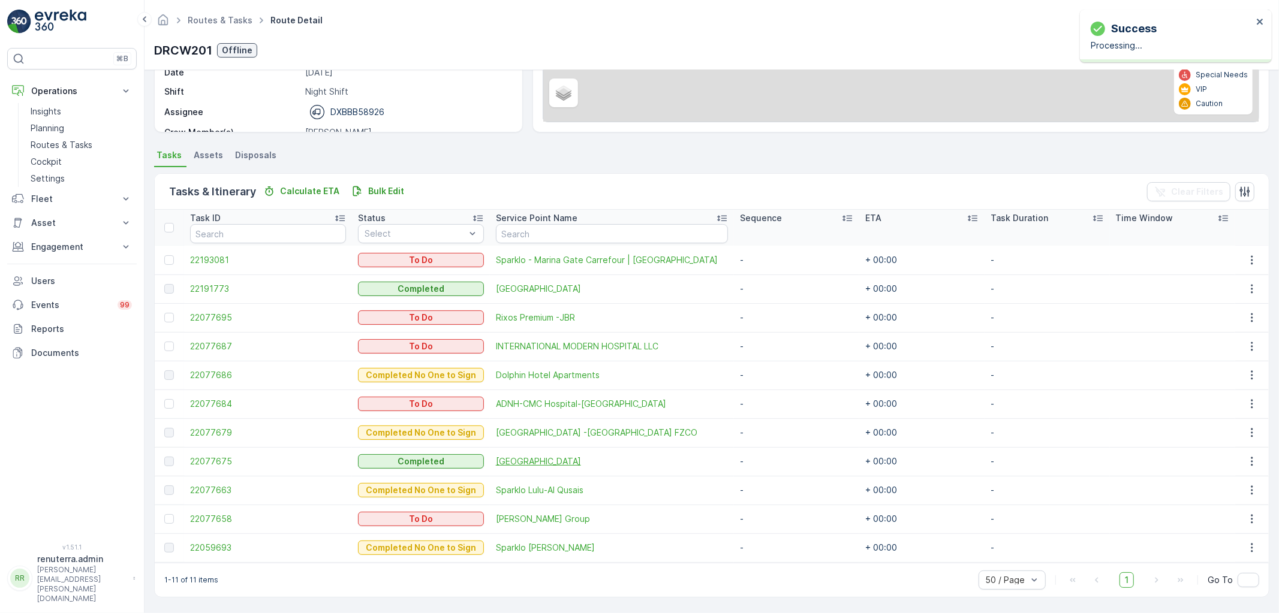
scroll to position [186, 0]
click at [212, 344] on span "22077687" at bounding box center [268, 347] width 156 height 12
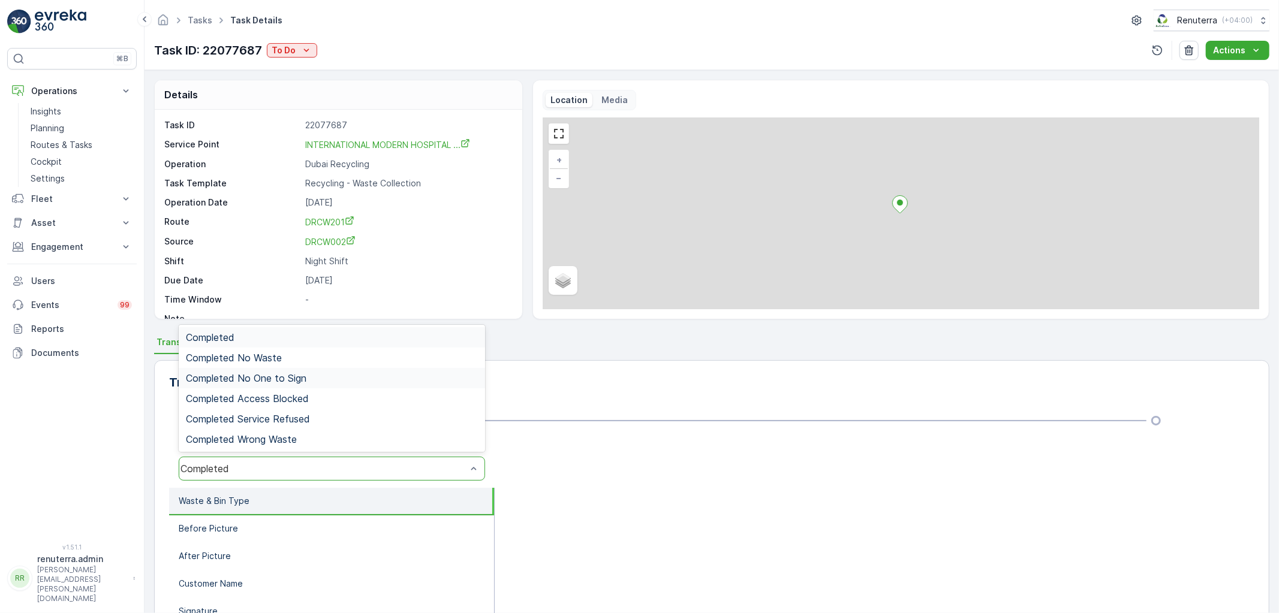
click at [290, 381] on span "Completed No One to Sign" at bounding box center [246, 378] width 121 height 11
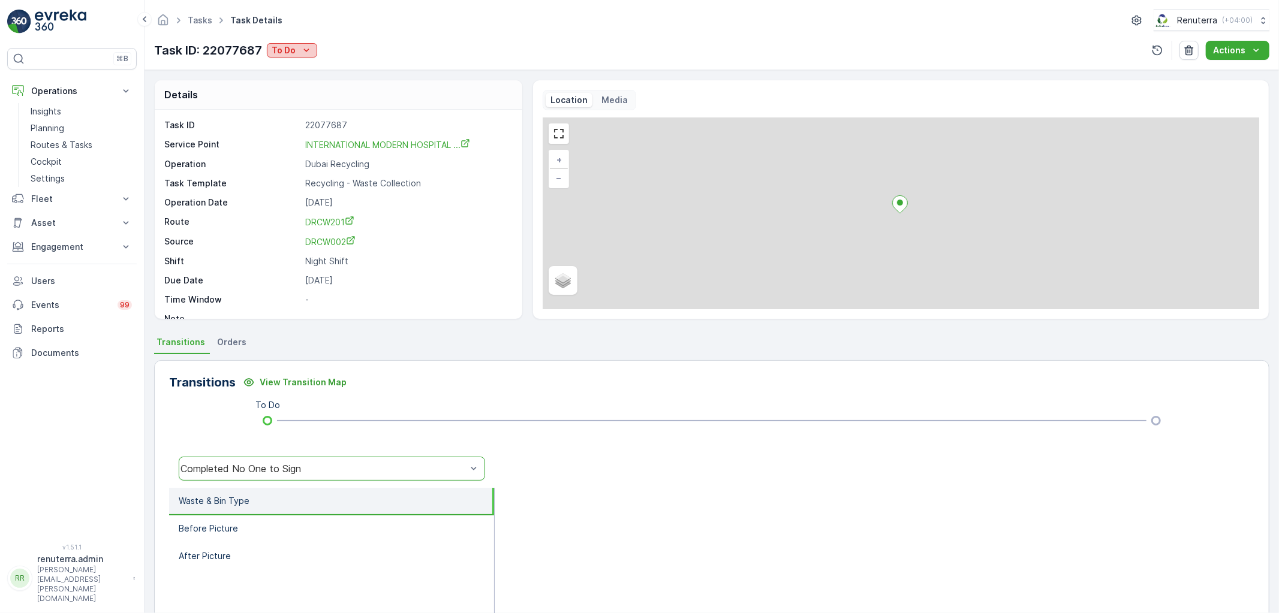
drag, startPoint x: 302, startPoint y: 49, endPoint x: 306, endPoint y: 55, distance: 7.0
click at [303, 49] on icon "To Do" at bounding box center [306, 50] width 12 height 12
click at [320, 101] on span "Completed No One to Sign" at bounding box center [328, 102] width 109 height 12
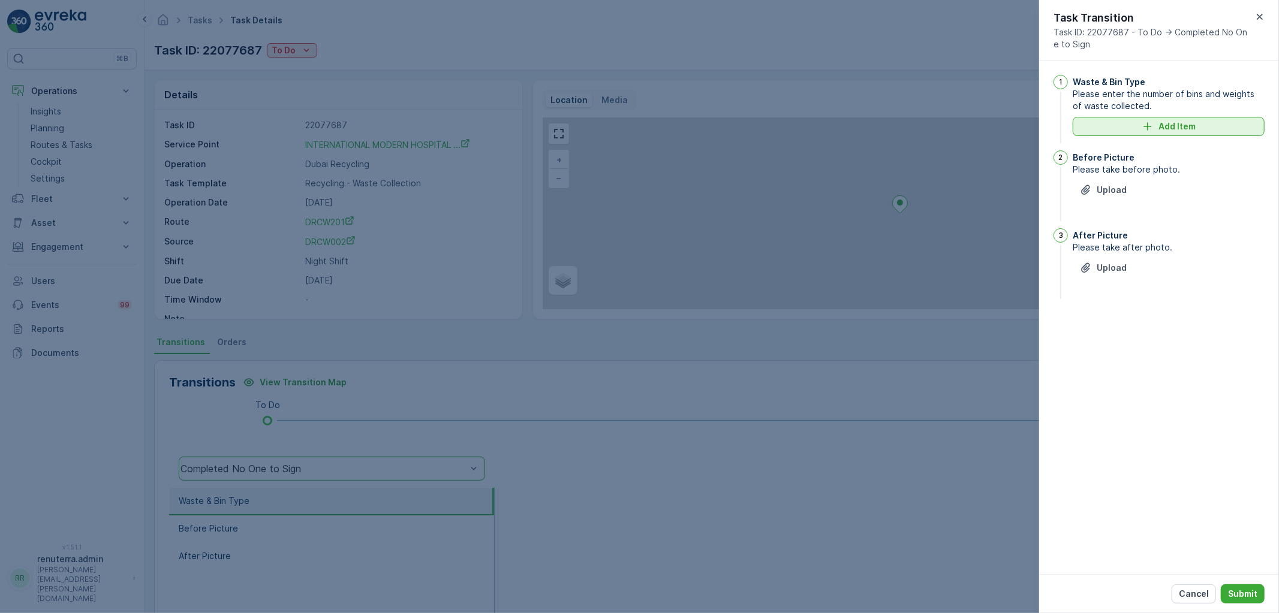
click at [1138, 119] on button "Add Item" at bounding box center [1169, 126] width 192 height 19
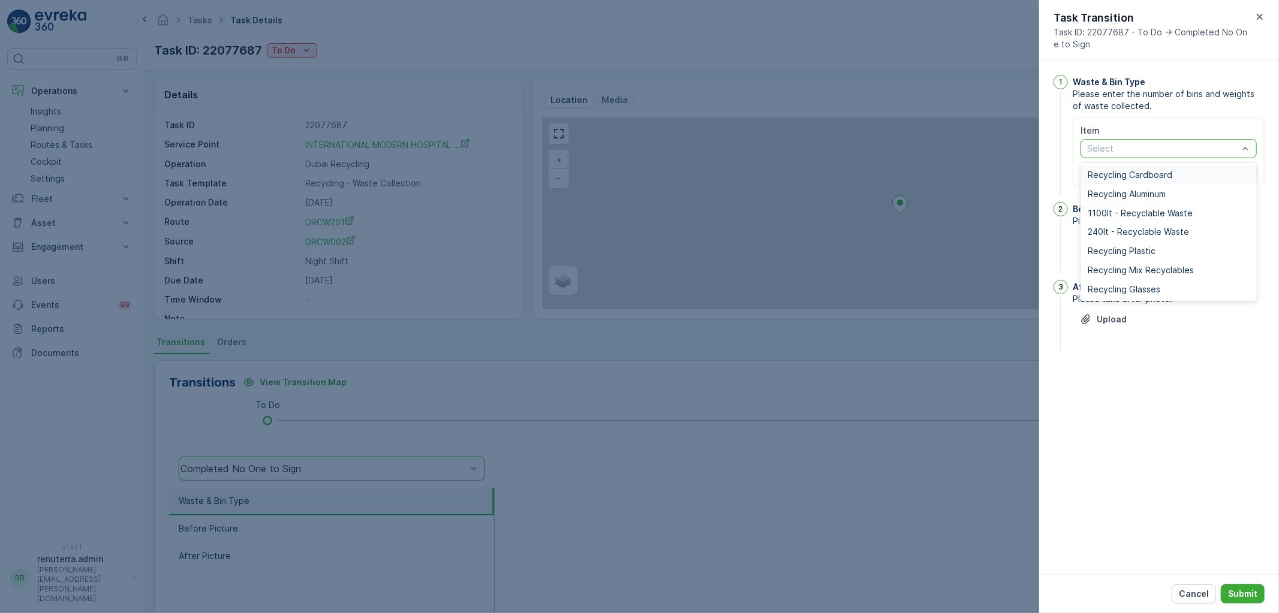
click at [1124, 178] on span "Recycling Cardboard" at bounding box center [1130, 175] width 85 height 10
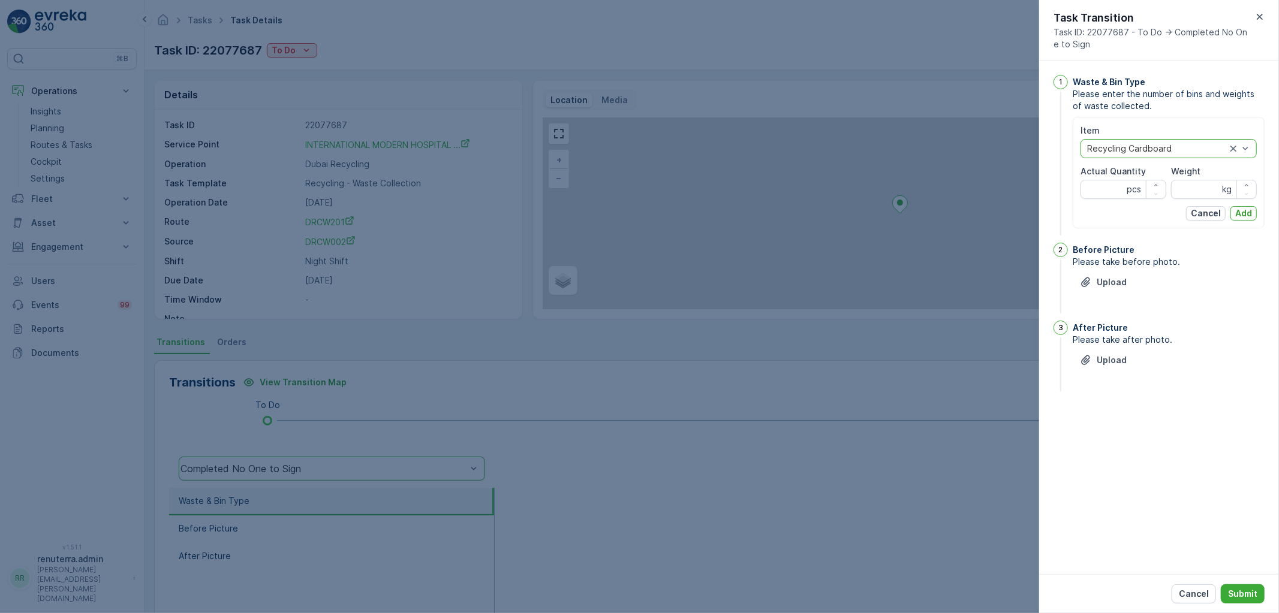
click at [1106, 193] on Quantity "Actual Quantity" at bounding box center [1124, 189] width 86 height 19
click at [1183, 188] on input "Weight" at bounding box center [1214, 189] width 86 height 19
type input "30"
click at [1099, 182] on Quantity "Actual Quantity" at bounding box center [1124, 189] width 86 height 19
type Quantity "1"
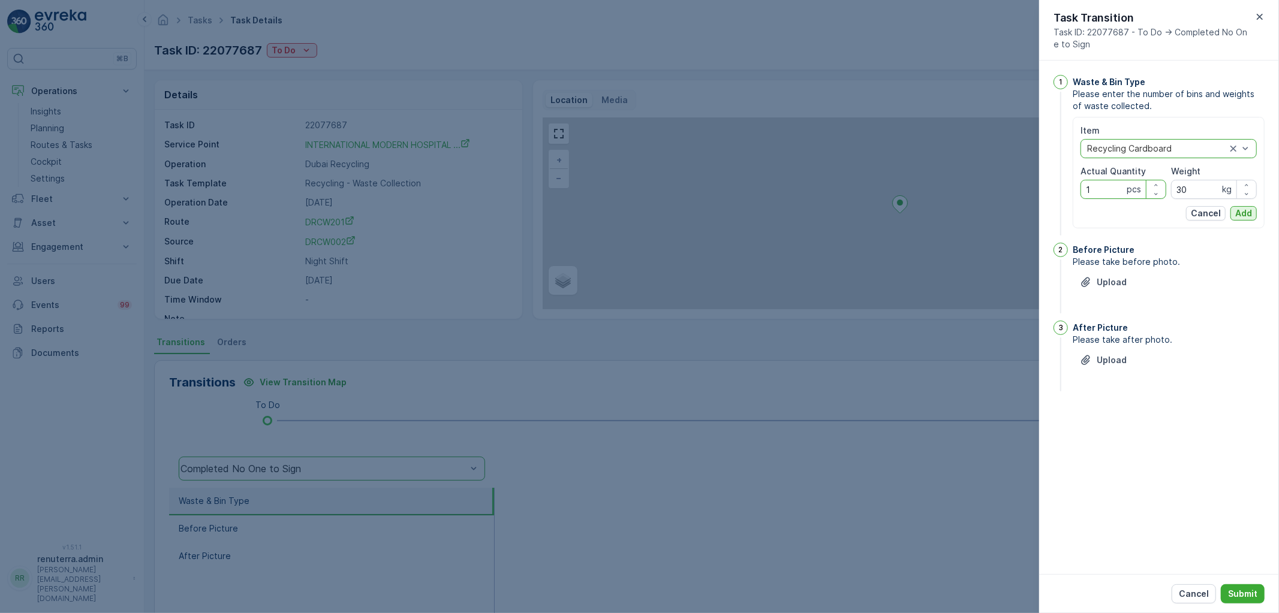
click at [1244, 208] on p "Add" at bounding box center [1243, 213] width 17 height 12
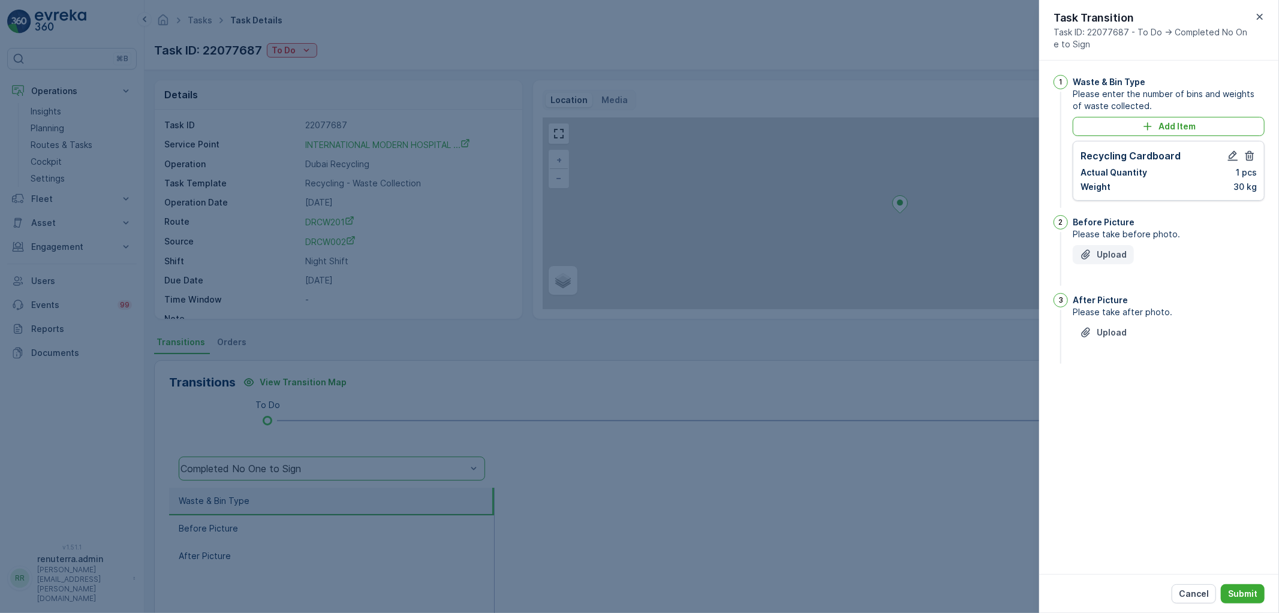
click at [1089, 246] on button "Upload" at bounding box center [1103, 254] width 61 height 19
click at [1124, 393] on p "Upload" at bounding box center [1112, 393] width 30 height 12
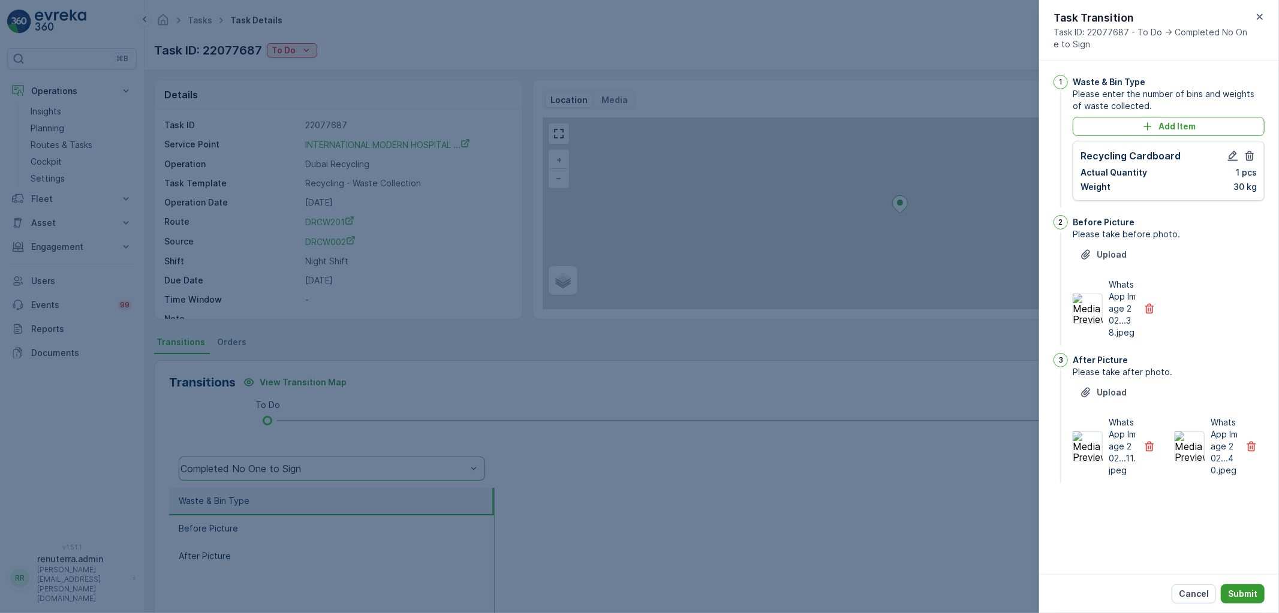
click at [1253, 592] on p "Submit" at bounding box center [1242, 594] width 29 height 12
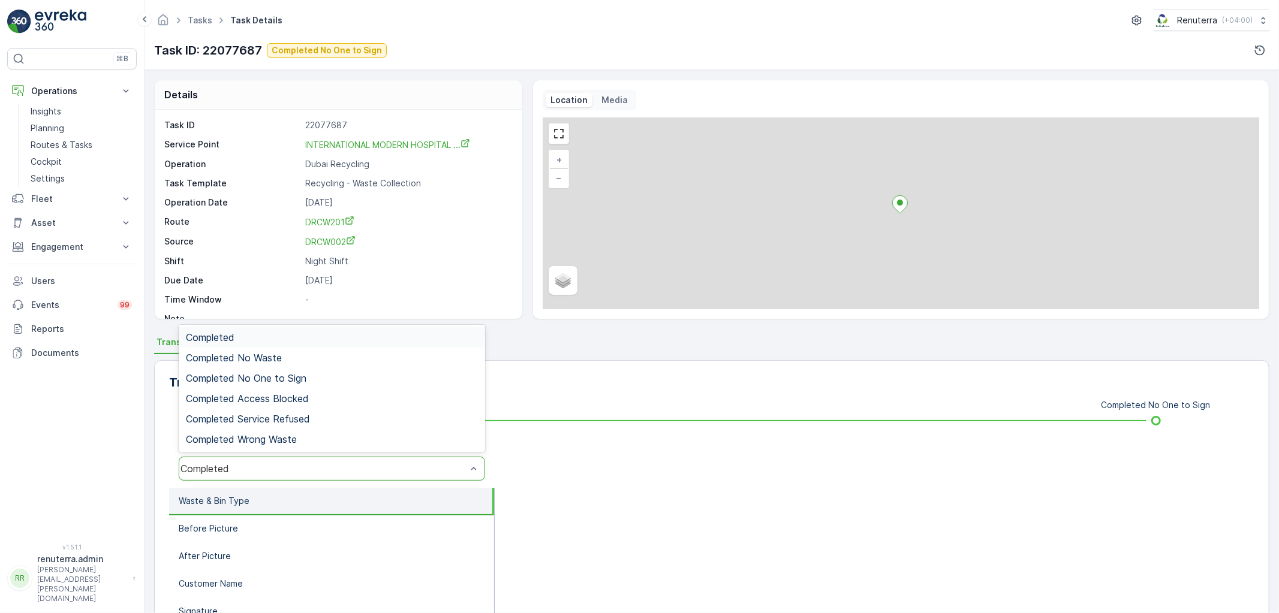
click at [266, 465] on div "Completed" at bounding box center [324, 469] width 286 height 11
click at [262, 380] on span "Completed No One to Sign" at bounding box center [246, 378] width 121 height 11
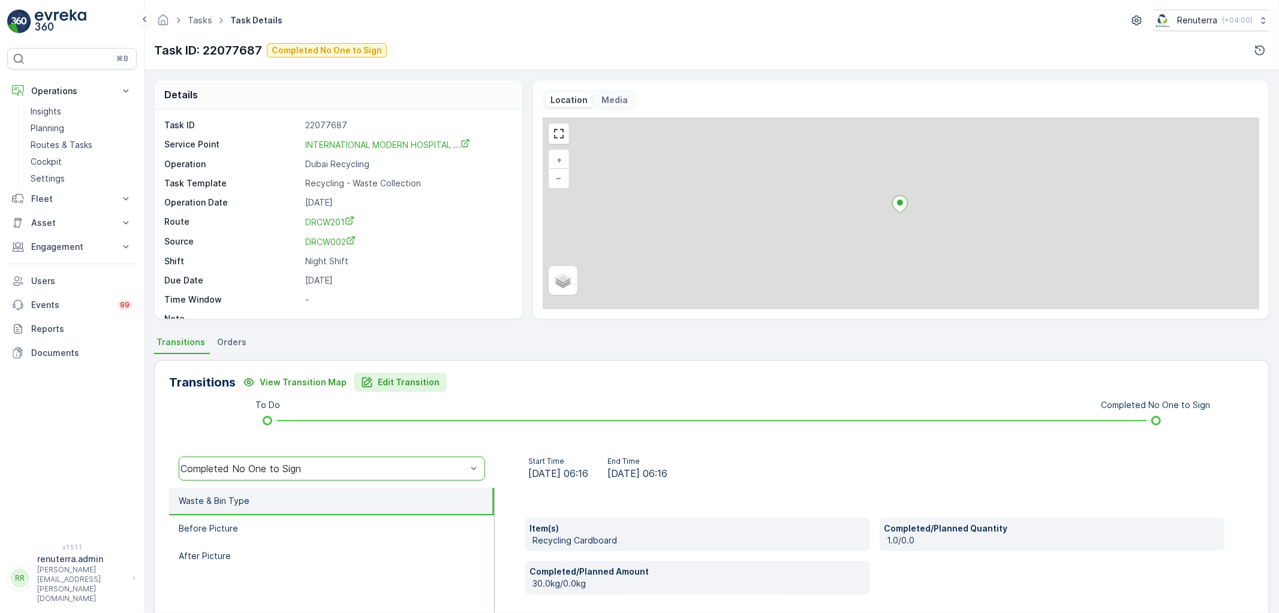
click at [410, 384] on p "Edit Transition" at bounding box center [409, 383] width 62 height 12
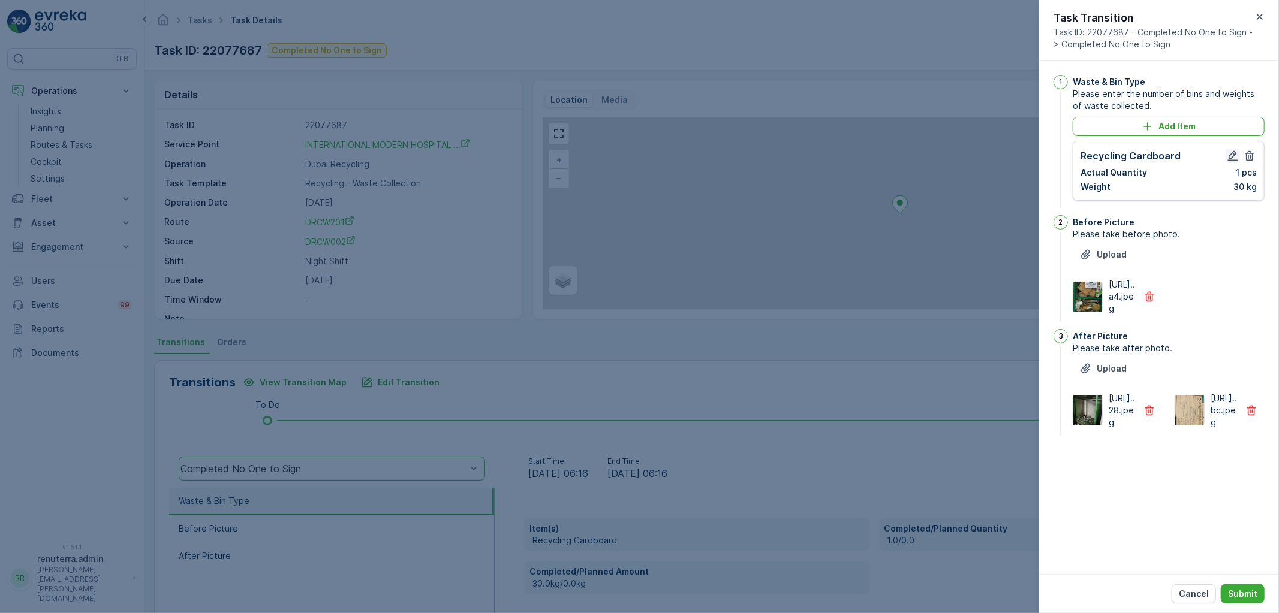
click at [1234, 159] on icon "button" at bounding box center [1233, 156] width 12 height 12
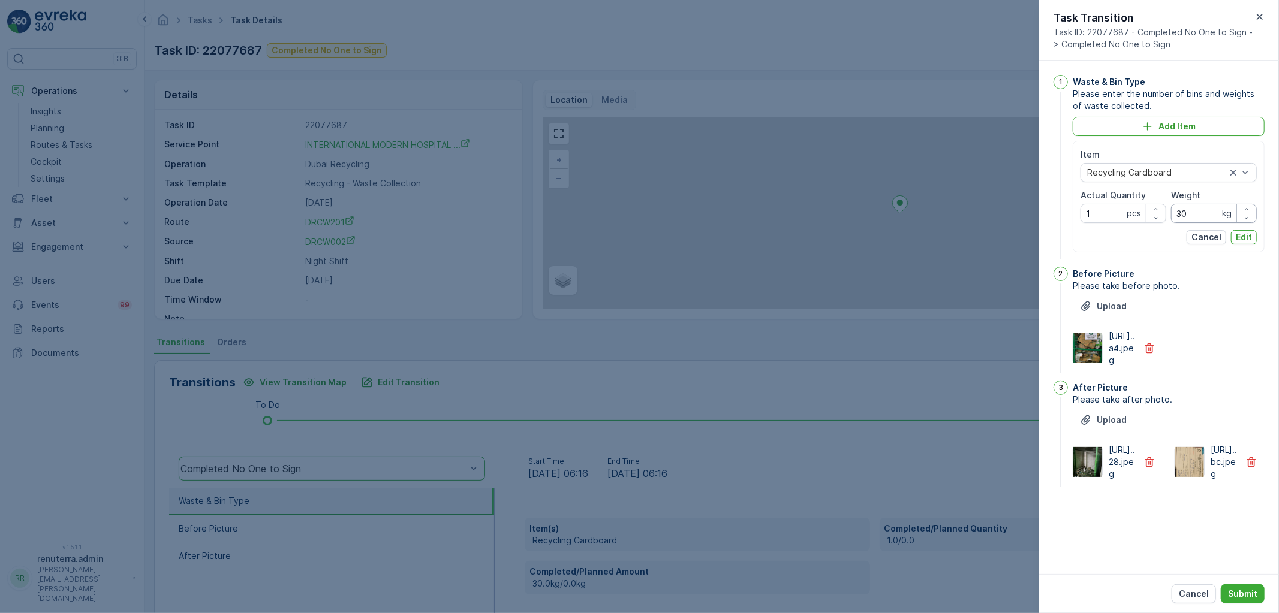
click at [1199, 220] on input "30" at bounding box center [1214, 213] width 86 height 19
type input "3"
type input "80"
click at [1250, 236] on p "Edit" at bounding box center [1244, 237] width 16 height 12
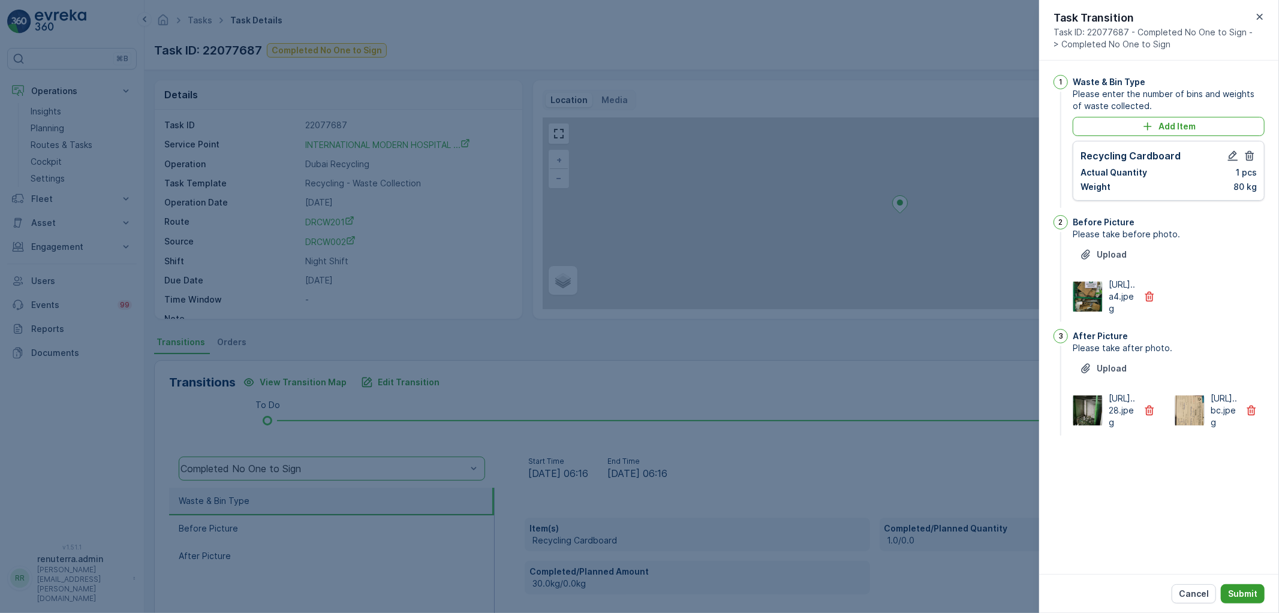
click at [1244, 592] on p "Submit" at bounding box center [1242, 594] width 29 height 12
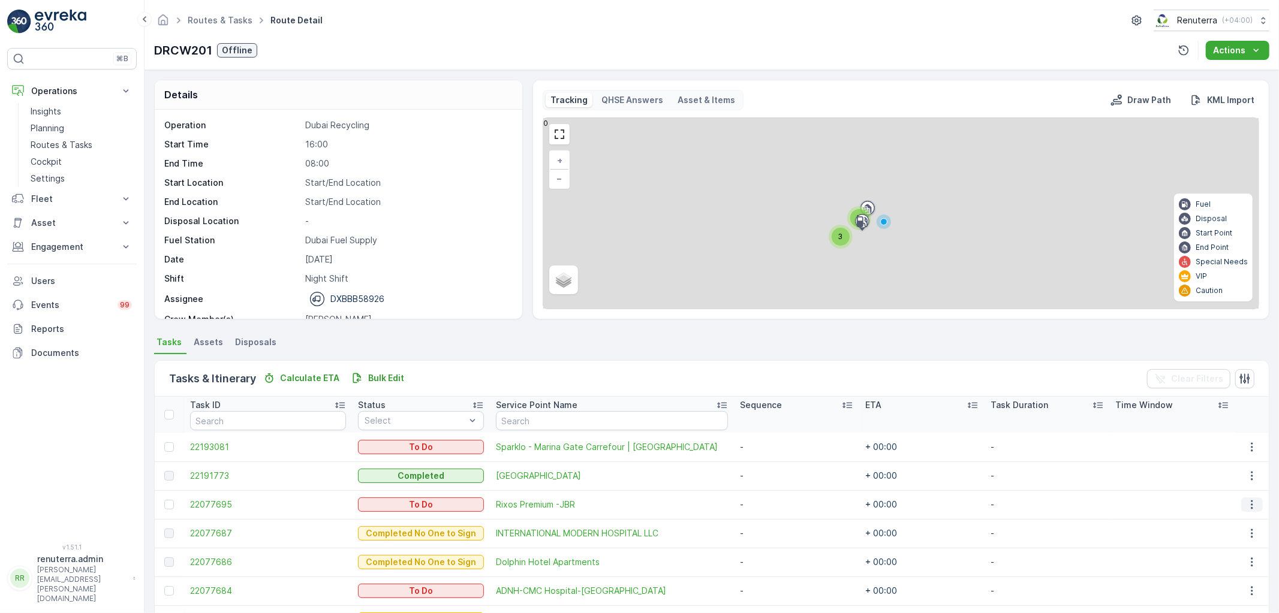
click at [1246, 501] on icon "button" at bounding box center [1252, 505] width 12 height 12
click at [992, 507] on td "-" at bounding box center [1047, 505] width 125 height 29
drag, startPoint x: 1246, startPoint y: 504, endPoint x: 1247, endPoint y: 510, distance: 6.8
click at [1246, 503] on icon "button" at bounding box center [1252, 505] width 12 height 12
click at [1228, 561] on span "Change Route" at bounding box center [1223, 556] width 58 height 12
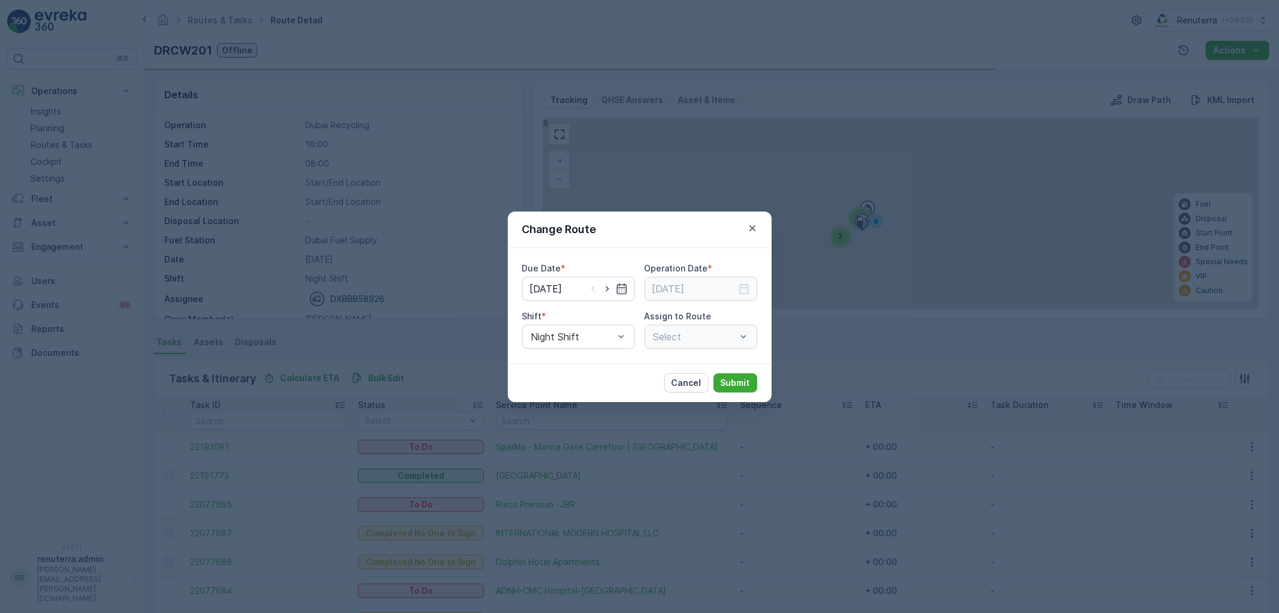
type input "[DATE]"
click at [606, 290] on icon "button" at bounding box center [607, 289] width 12 height 12
type input "[DATE]"
click at [754, 230] on icon "button" at bounding box center [752, 228] width 6 height 6
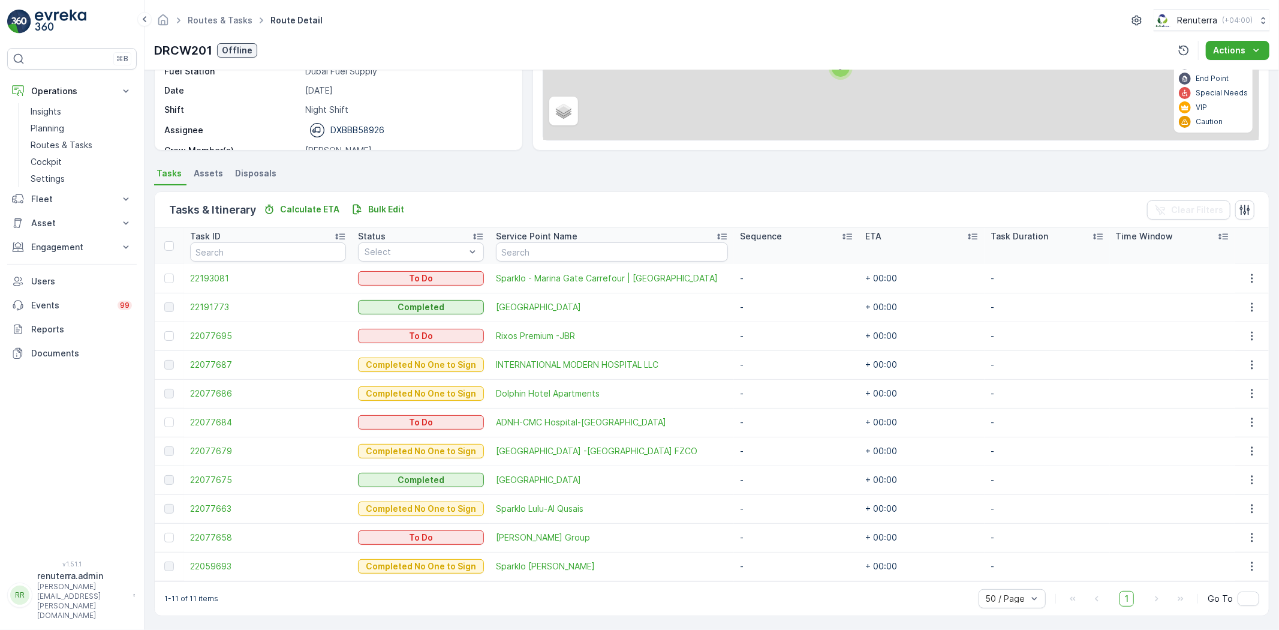
scroll to position [170, 0]
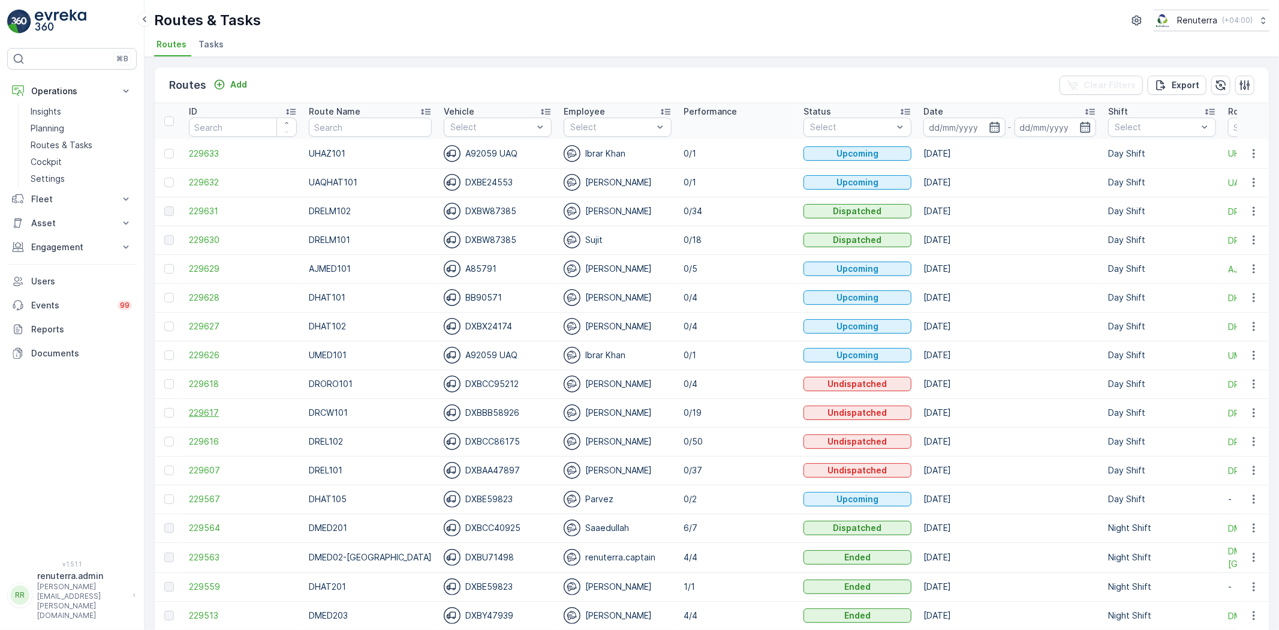
click at [207, 414] on span "229617" at bounding box center [243, 413] width 108 height 12
